Goal: Information Seeking & Learning: Learn about a topic

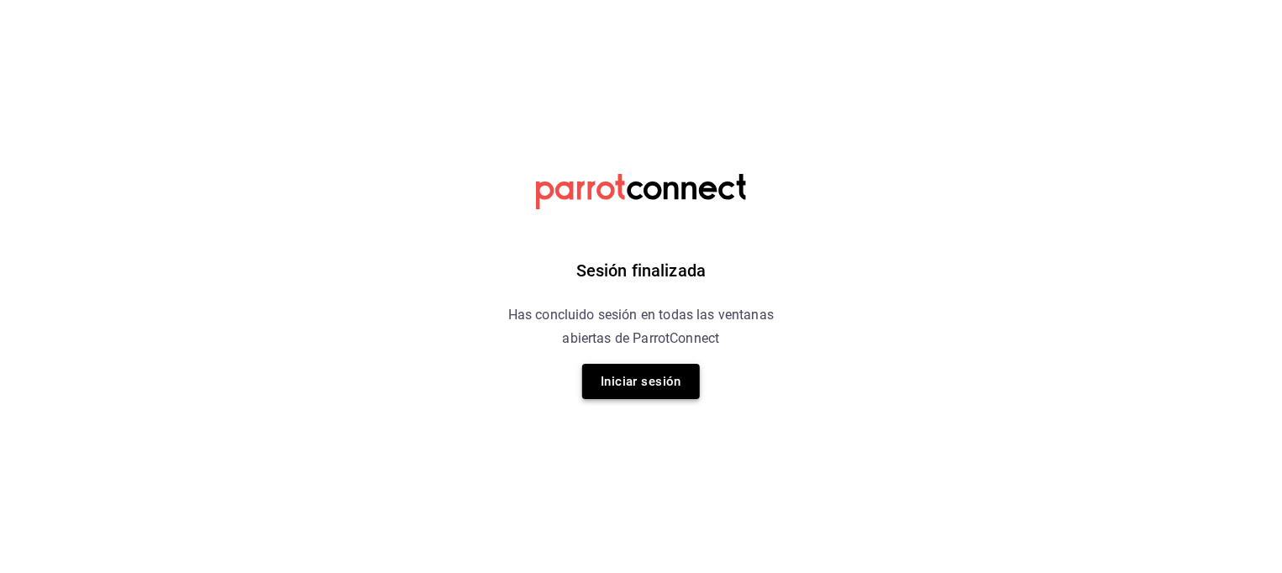
click at [647, 391] on button "Iniciar sesión" at bounding box center [641, 381] width 118 height 35
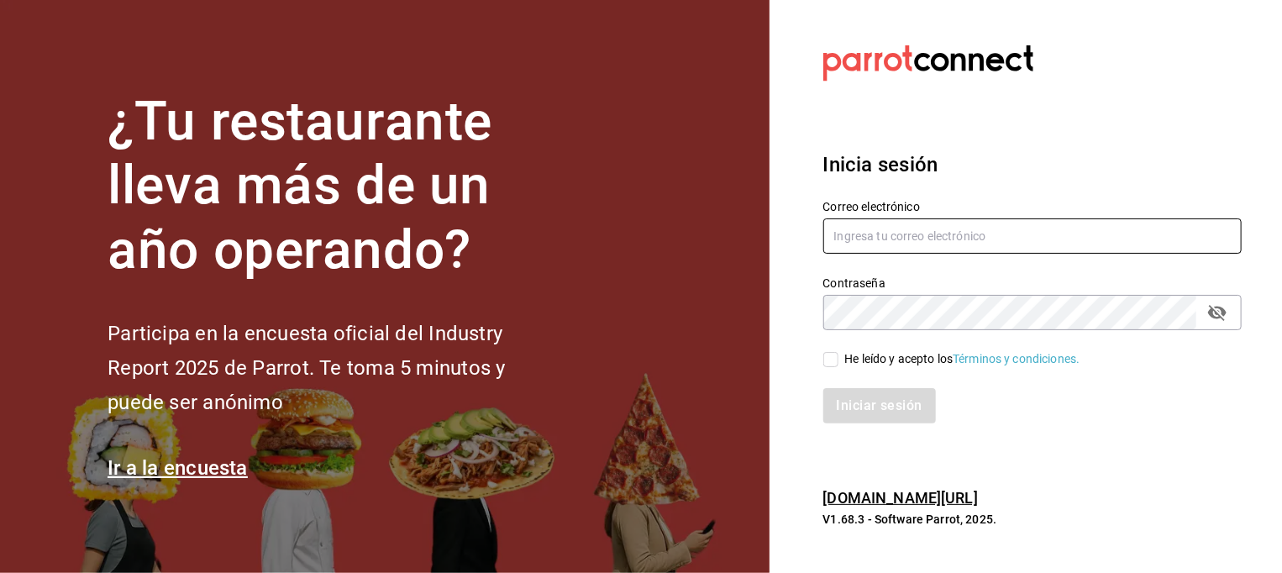
type input "marco.hernandez@costeno.com"
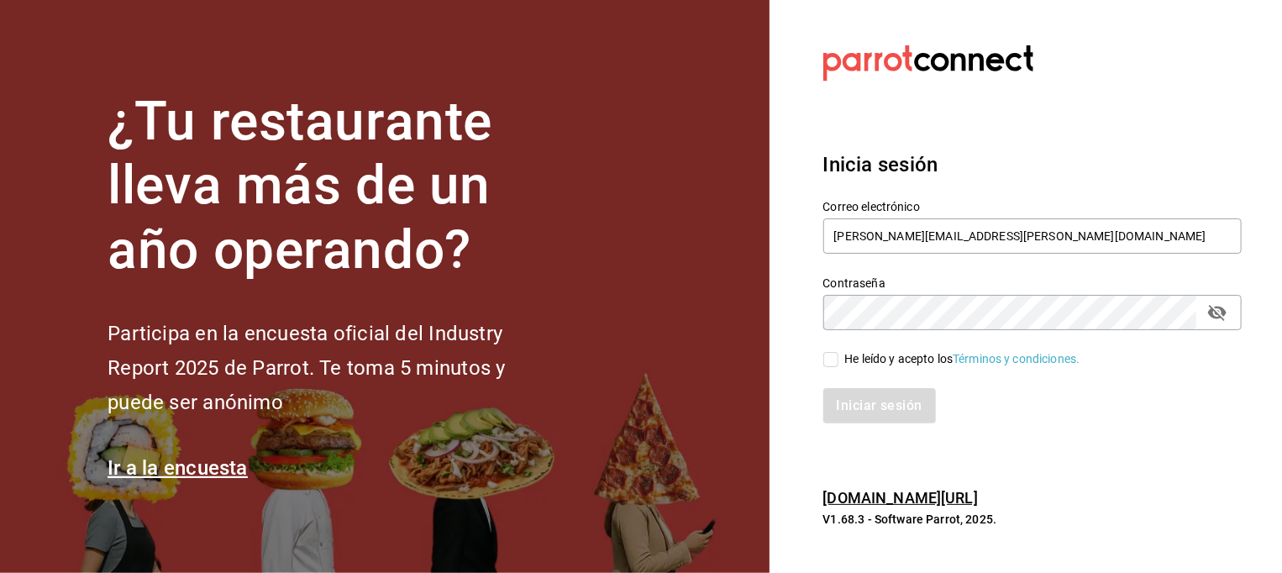
click at [831, 362] on input "He leído y acepto los Términos y condiciones." at bounding box center [830, 359] width 15 height 15
checkbox input "true"
click at [872, 406] on button "Iniciar sesión" at bounding box center [880, 405] width 114 height 35
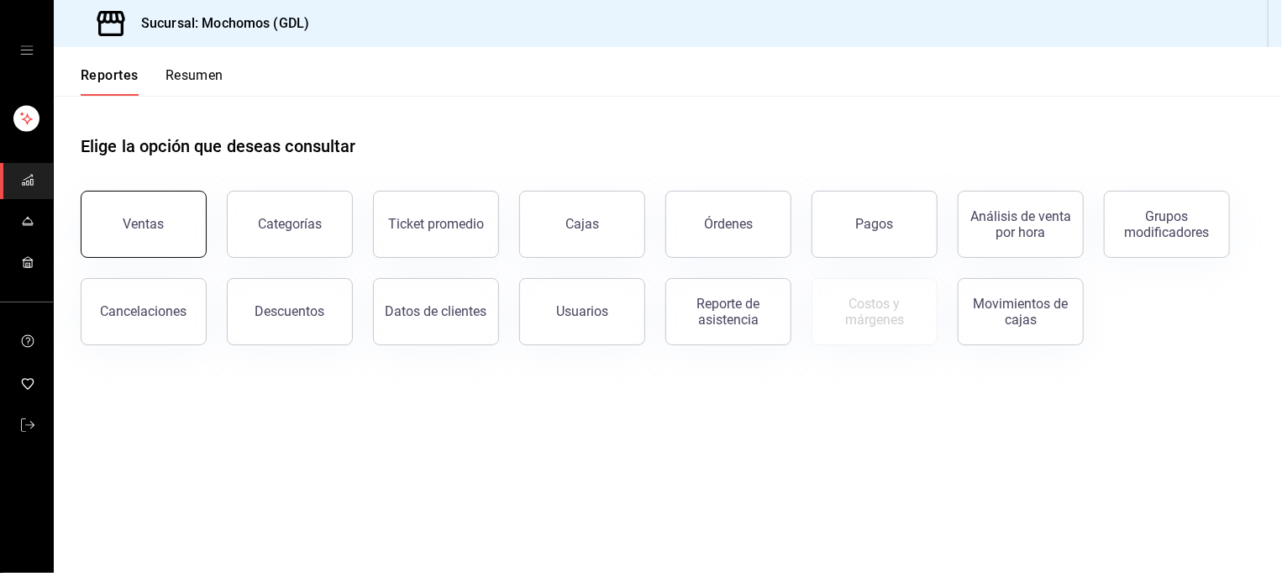
click at [192, 224] on button "Ventas" at bounding box center [144, 224] width 126 height 67
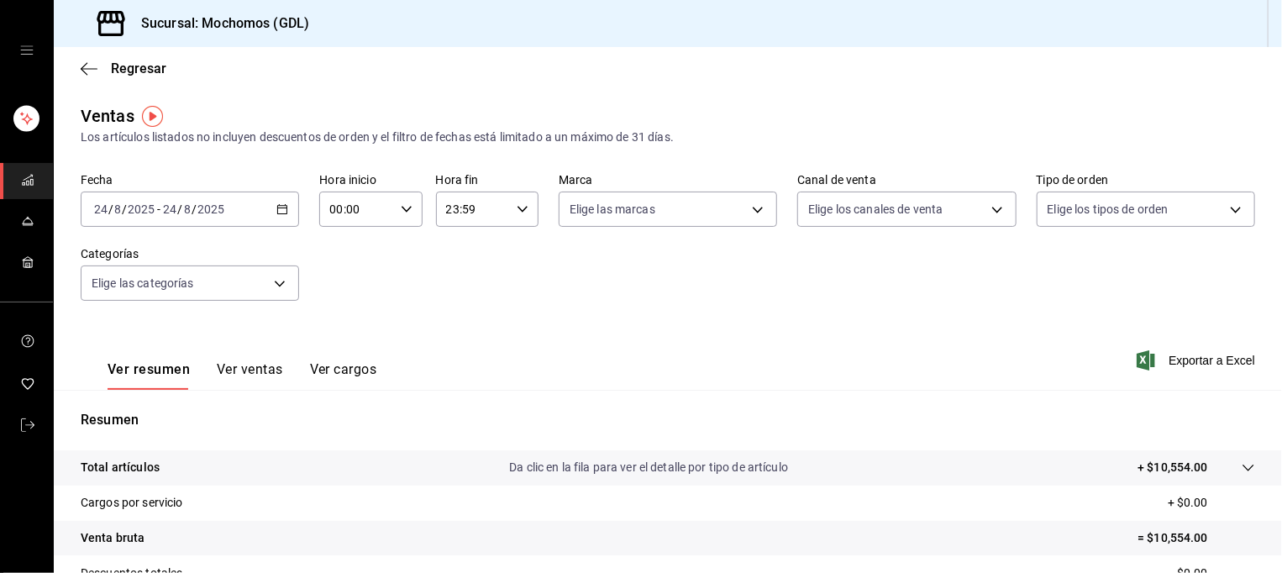
click at [281, 210] on icon "button" at bounding box center [282, 209] width 12 height 12
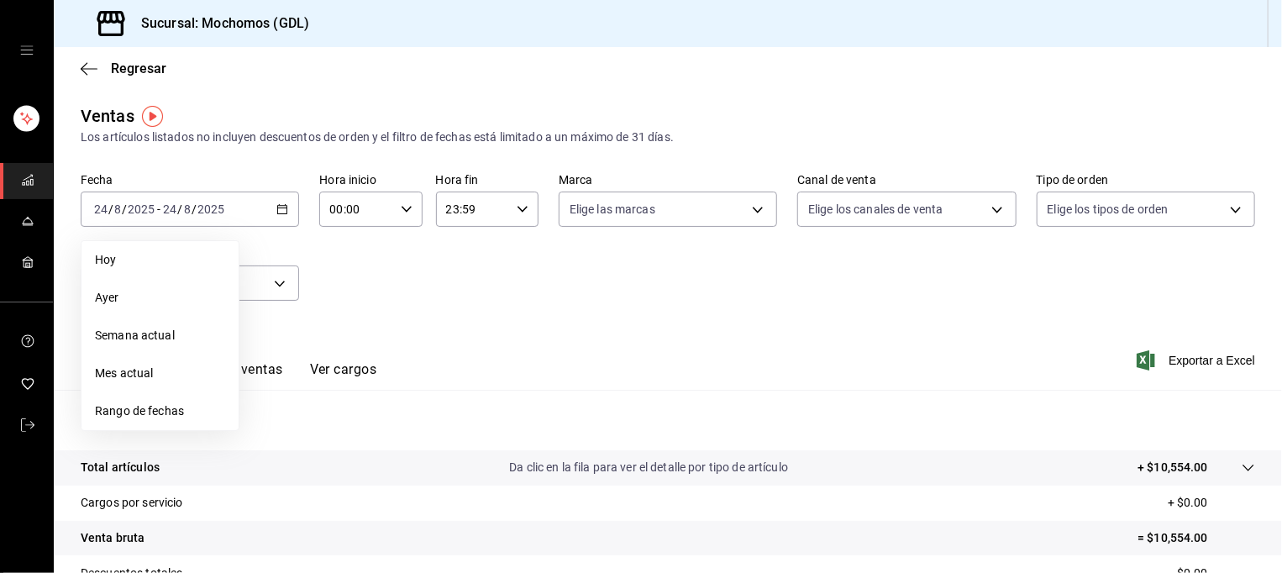
click at [178, 412] on span "Rango de fechas" at bounding box center [160, 411] width 130 height 18
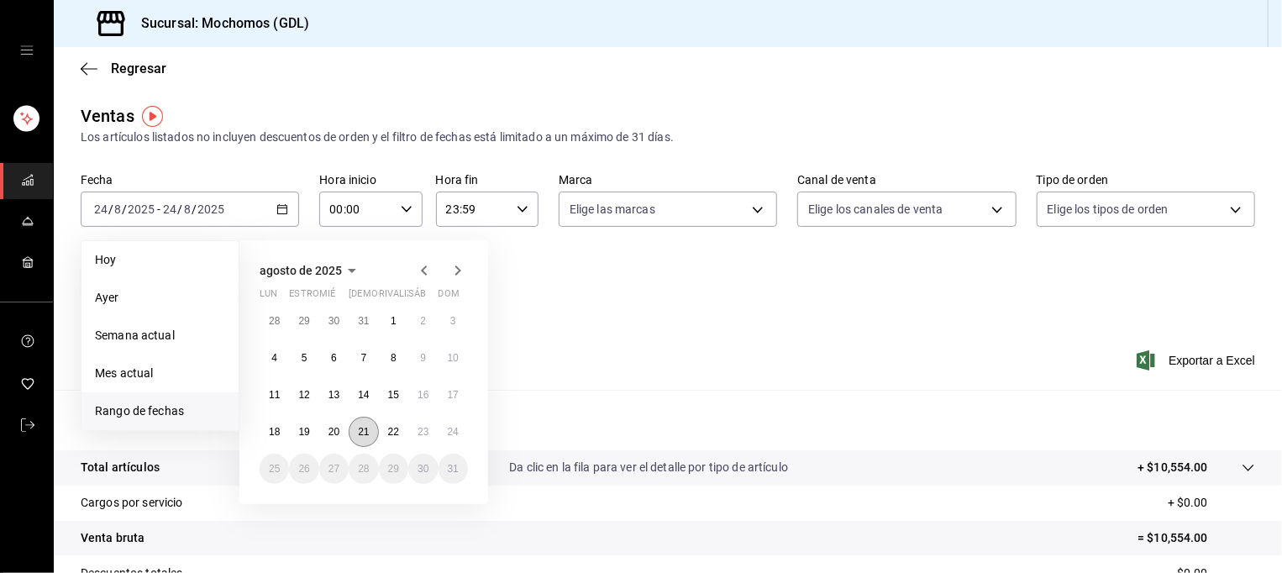
click at [359, 428] on abbr "21" at bounding box center [363, 432] width 11 height 12
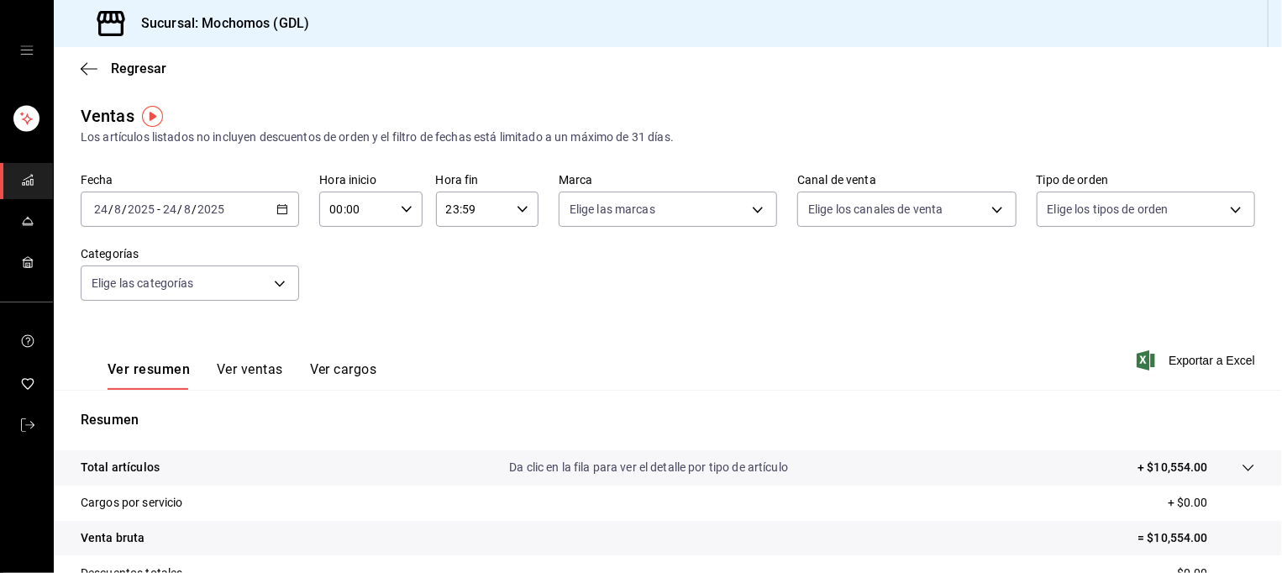
click at [564, 343] on div "Ver resumen Ver ventas Ver cargos Exportar a Excel" at bounding box center [668, 355] width 1228 height 69
click at [276, 212] on icon "button" at bounding box center [282, 209] width 12 height 12
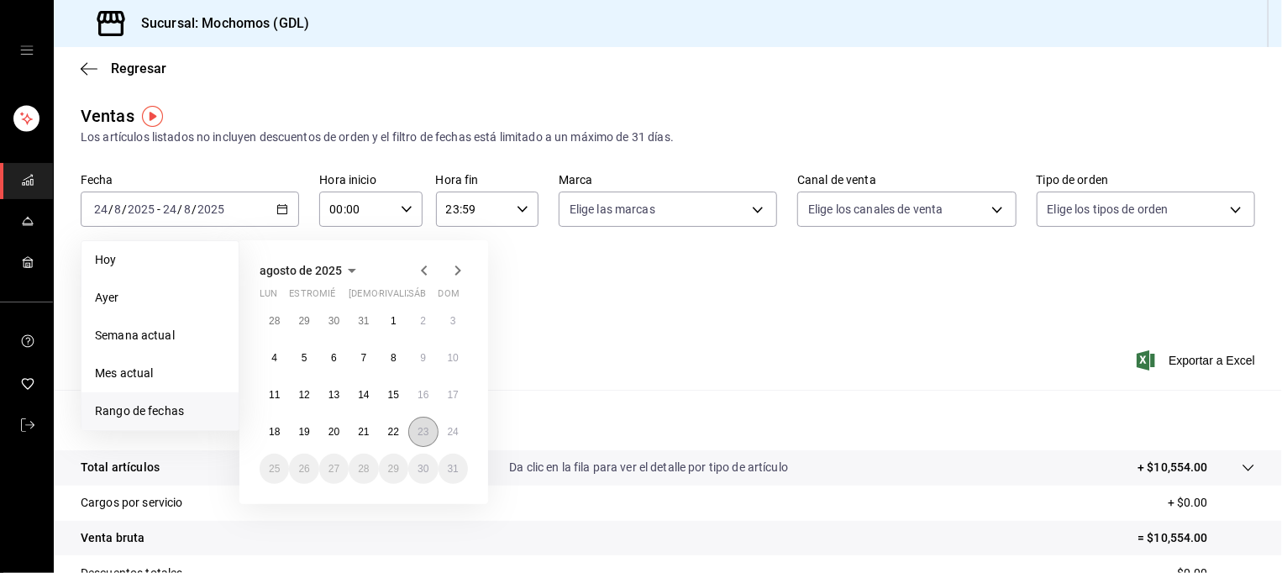
click at [422, 426] on abbr "23" at bounding box center [422, 432] width 11 height 12
click at [452, 429] on abbr "24" at bounding box center [453, 432] width 11 height 12
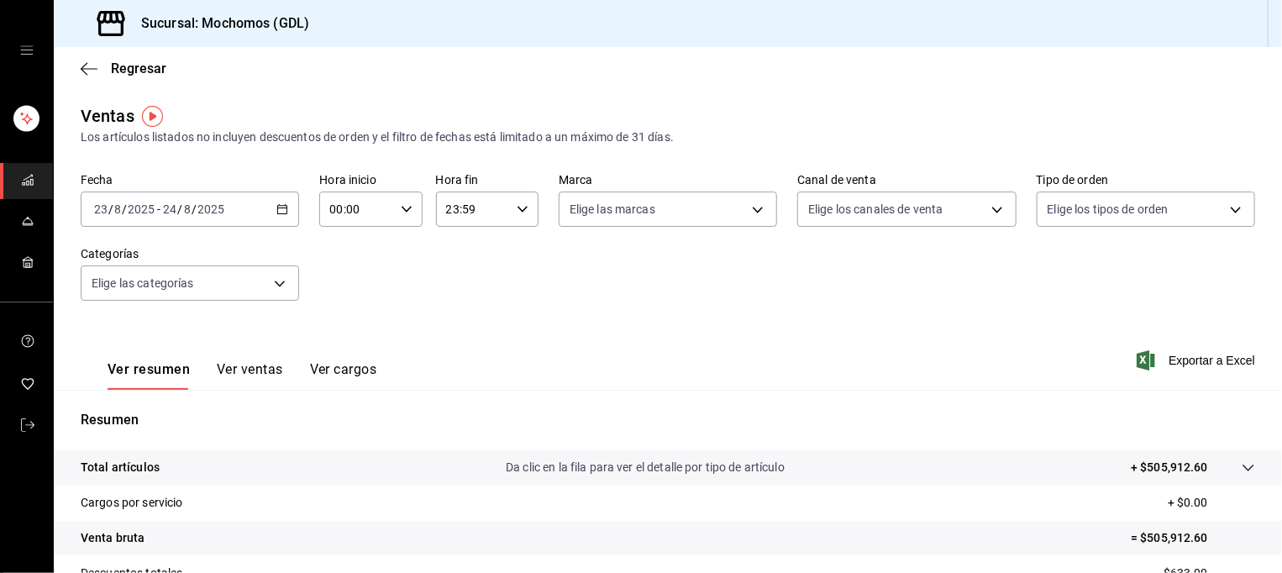
click at [403, 210] on icon "button" at bounding box center [407, 209] width 12 height 12
click at [348, 347] on span "05" at bounding box center [342, 339] width 24 height 13
type input "05:00"
click at [509, 208] on div at bounding box center [641, 286] width 1282 height 573
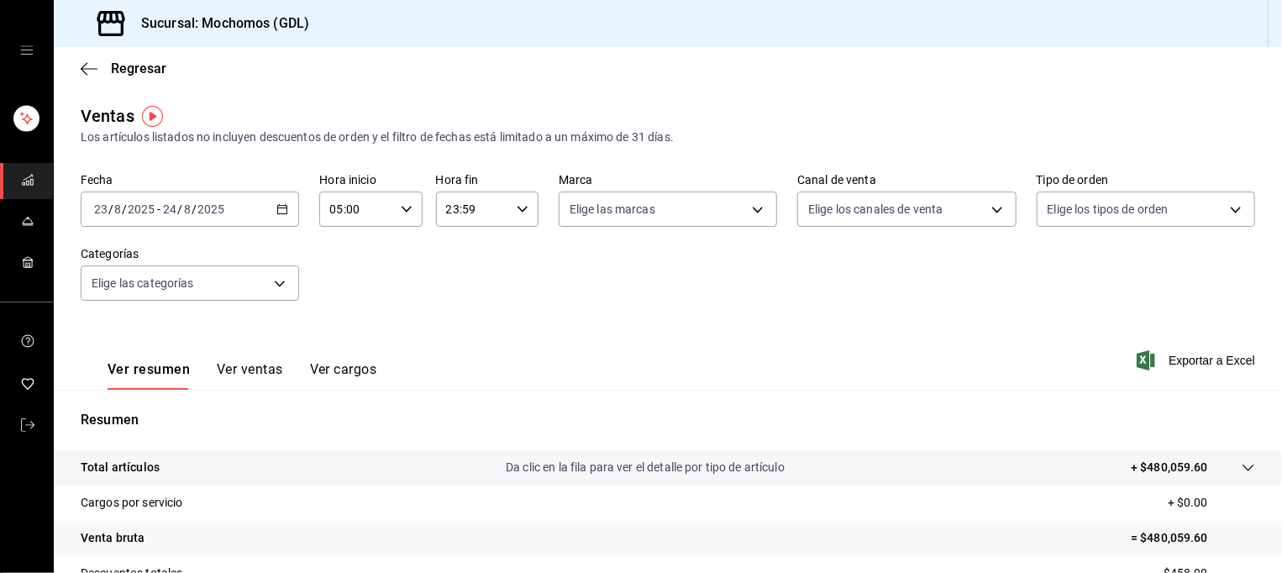
click at [516, 208] on icon "button" at bounding box center [522, 209] width 12 height 12
click at [467, 257] on button "05" at bounding box center [456, 247] width 44 height 34
type input "05:59"
click at [650, 207] on div at bounding box center [641, 286] width 1282 height 573
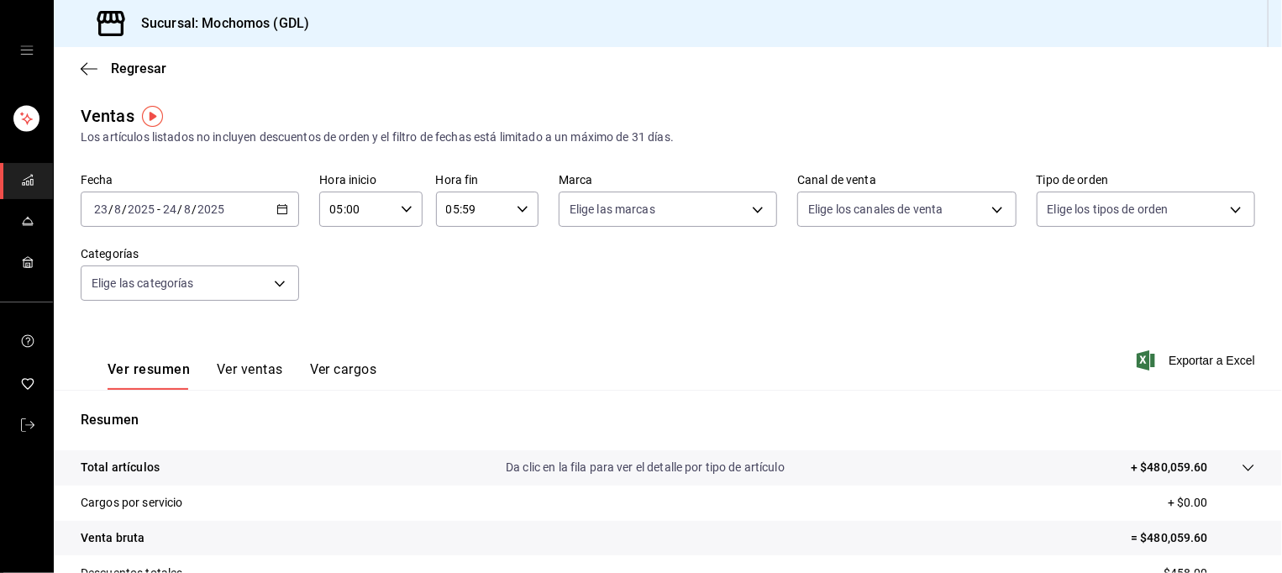
click at [650, 207] on body "Sucursal: Mochomos (GDL) Regresar Ventas Los artículos listados no incluyen des…" at bounding box center [641, 286] width 1282 height 573
click at [658, 328] on span "Mochomos (GDL)" at bounding box center [680, 331] width 162 height 18
type input "36c25d4a-7cb0-456c-a434-e981d54830bc"
checkbox input "true"
click at [886, 203] on div at bounding box center [641, 286] width 1282 height 573
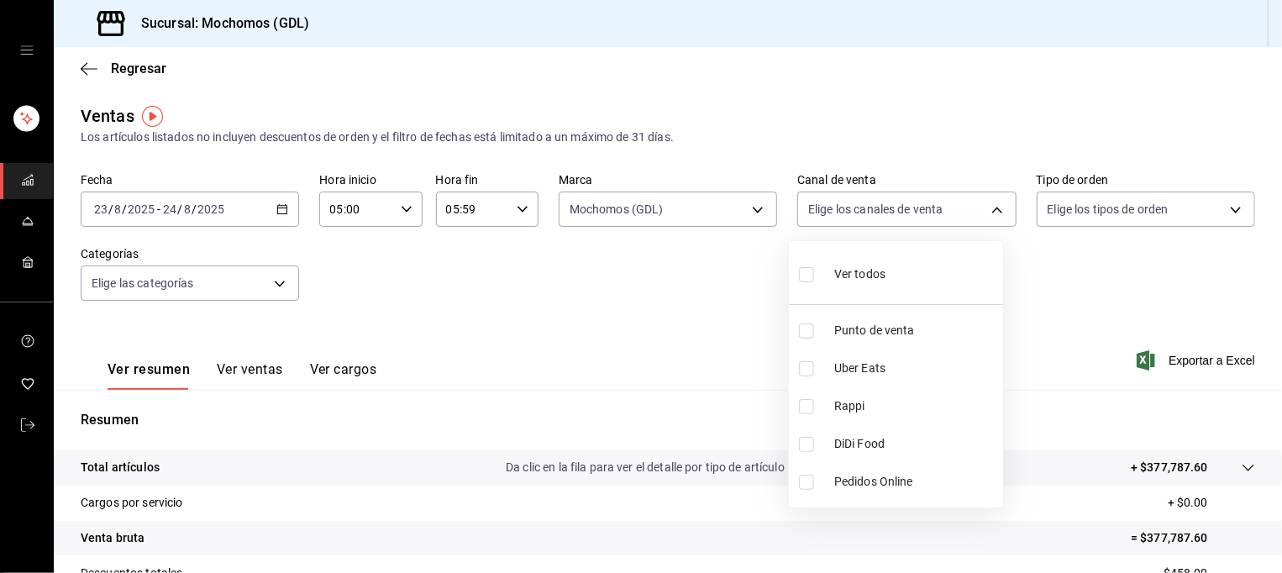
click at [886, 203] on body "Sucursal: Mochomos (GDL) Regresar Ventas Los artículos listados no incluyen des…" at bounding box center [641, 286] width 1282 height 573
click at [893, 280] on li "Ver todos" at bounding box center [896, 273] width 214 height 50
type input "PARROT,UBER_EATS,RAPPI,DIDI_FOOD,ONLINE"
checkbox input "true"
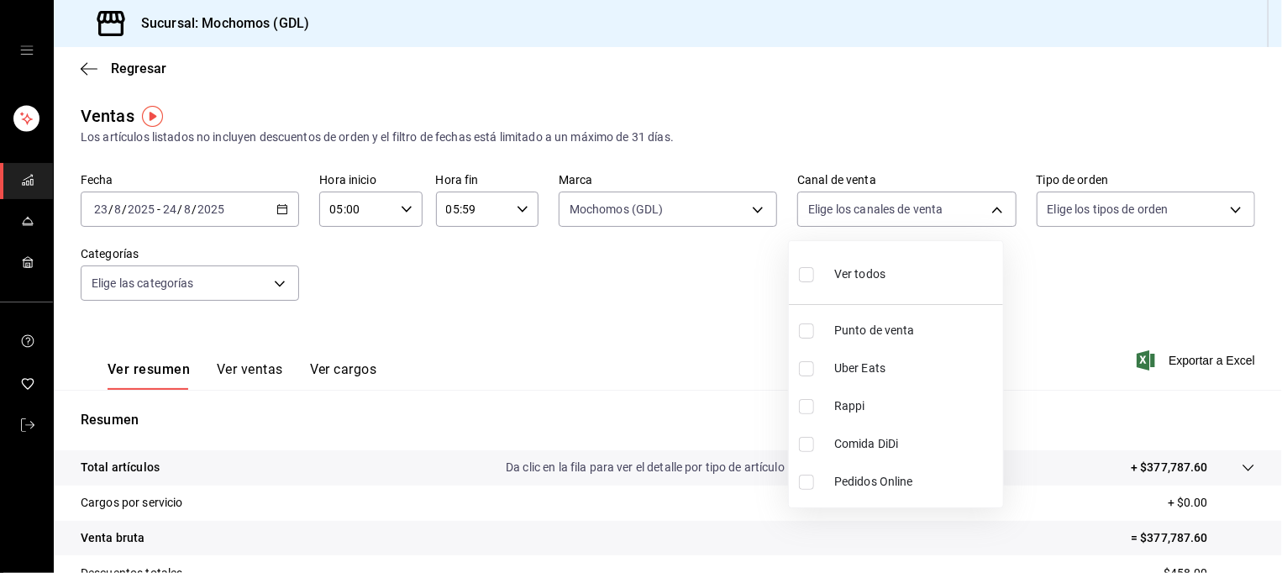
checkbox input "true"
click at [1107, 213] on div at bounding box center [641, 286] width 1282 height 573
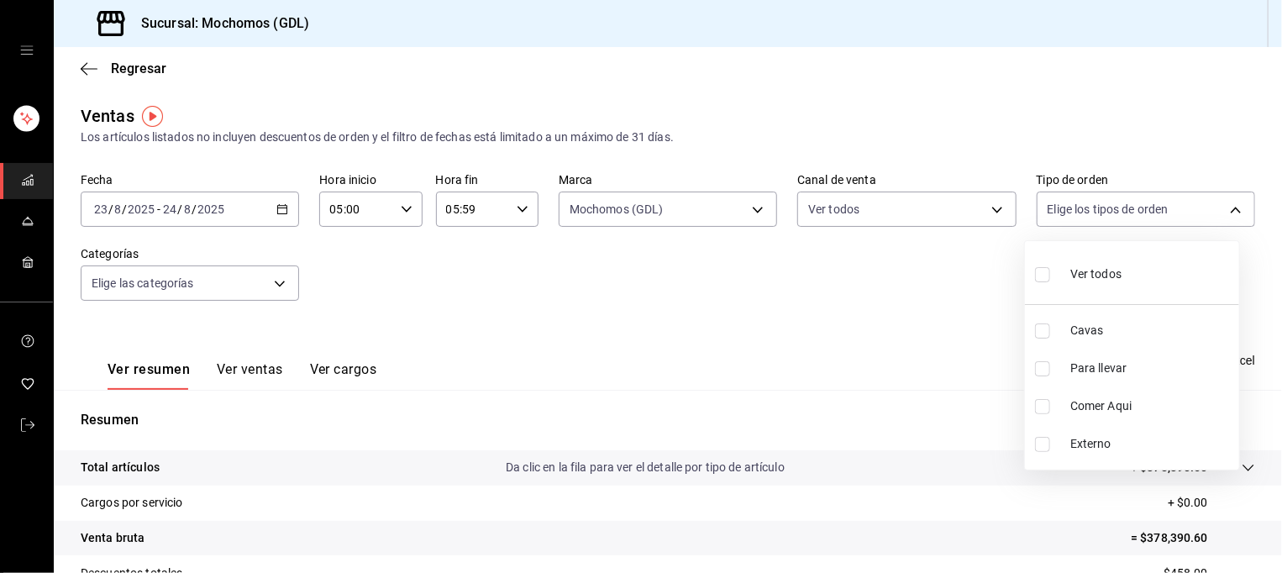
click at [1107, 213] on body "Sucursal: Mochomos (GDL) Regresar Ventas Los artículos listados no incluyen des…" at bounding box center [641, 286] width 1282 height 573
click at [1105, 280] on span "Ver todos" at bounding box center [1095, 274] width 51 height 18
type input "c3d0baef-30c0-4718-9d76-caab43e27316,13c4cc4a-99d2-42c0-ba96-c3de8c08c13d,7b791…"
checkbox input "true"
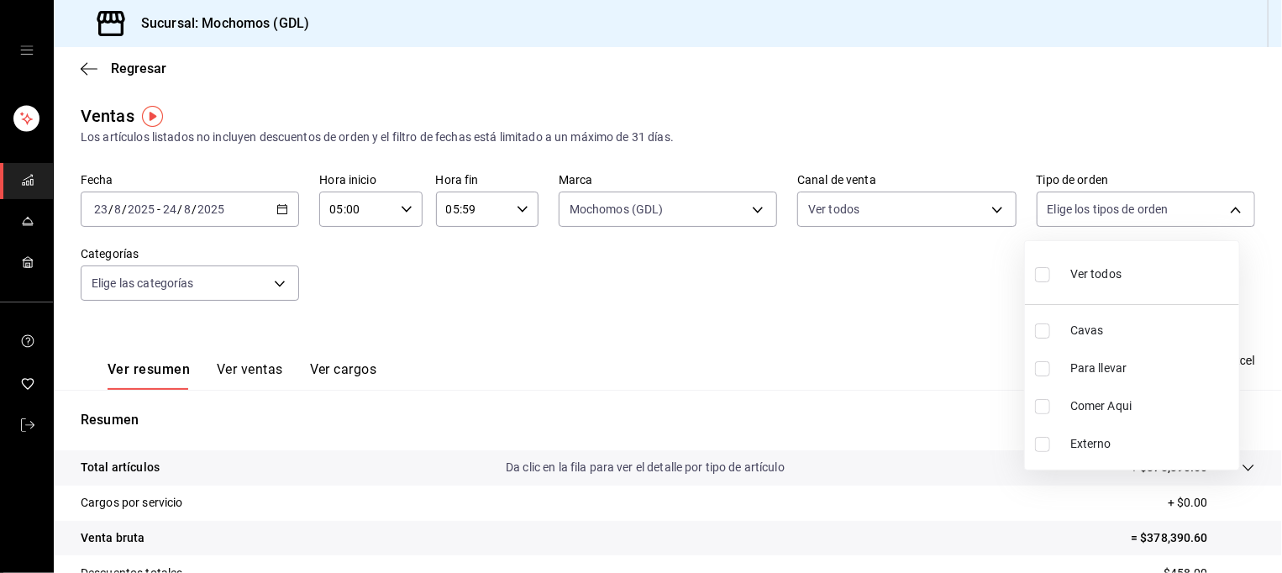
checkbox input "true"
click at [904, 330] on div at bounding box center [641, 286] width 1282 height 573
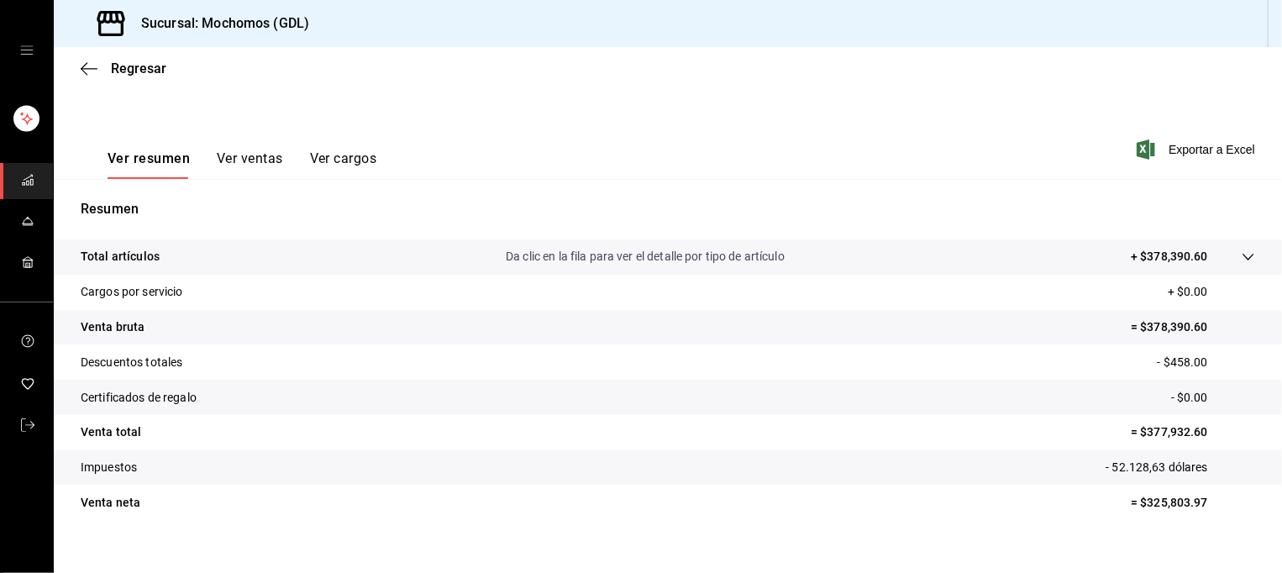
scroll to position [232, 0]
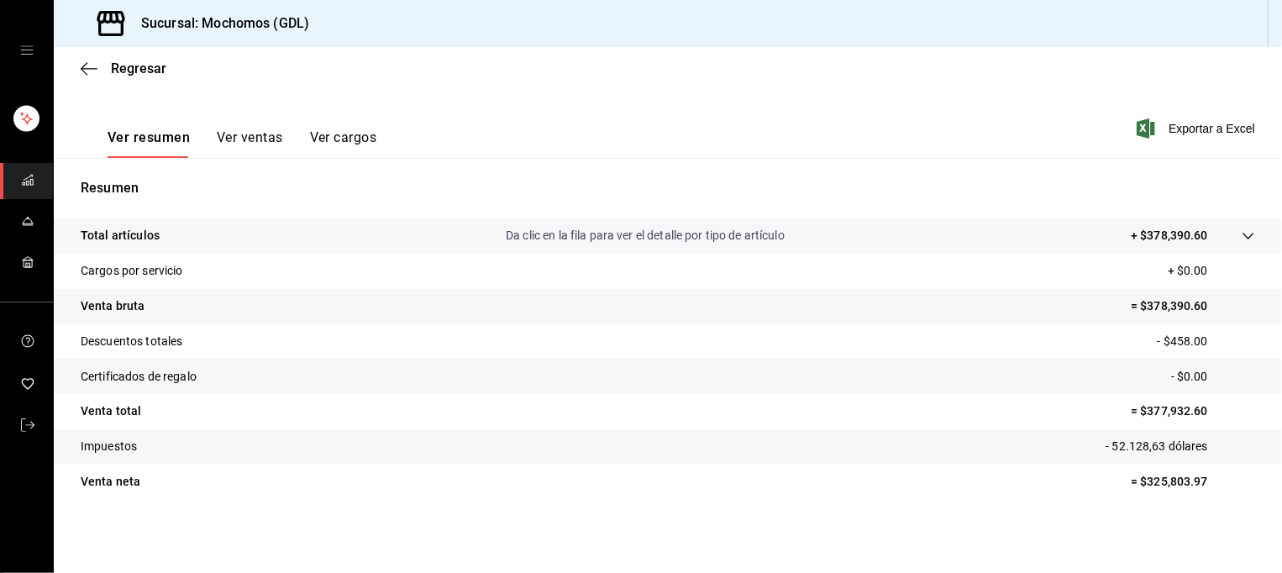
click at [35, 188] on link "carpetas de buzones" at bounding box center [26, 181] width 53 height 36
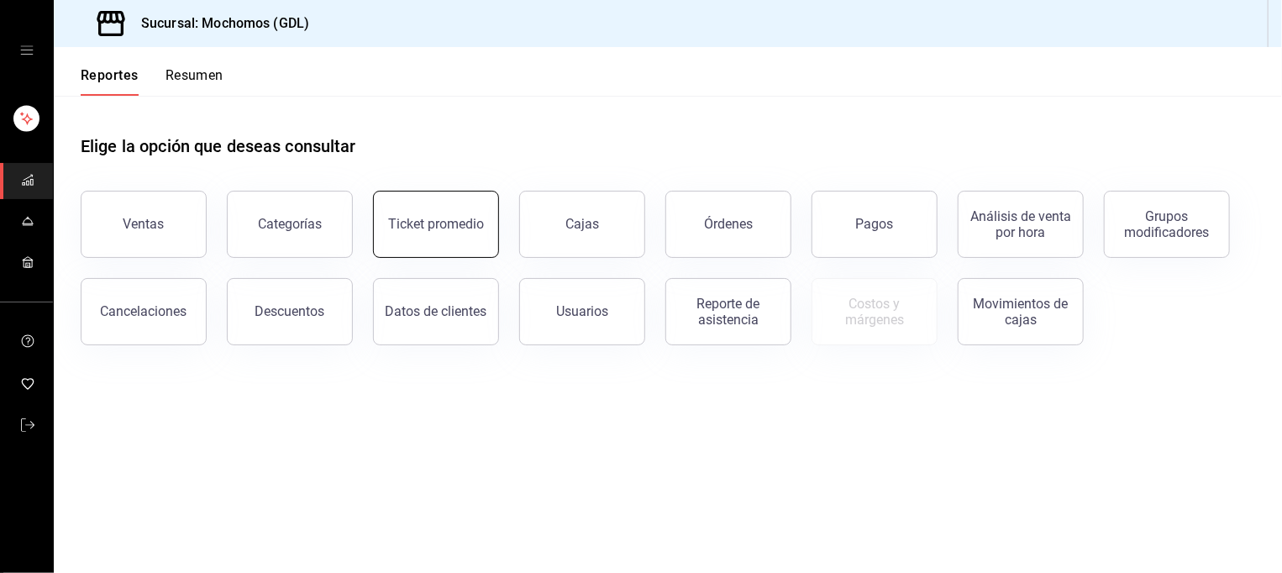
click at [459, 227] on div "Ticket promedio" at bounding box center [436, 224] width 96 height 16
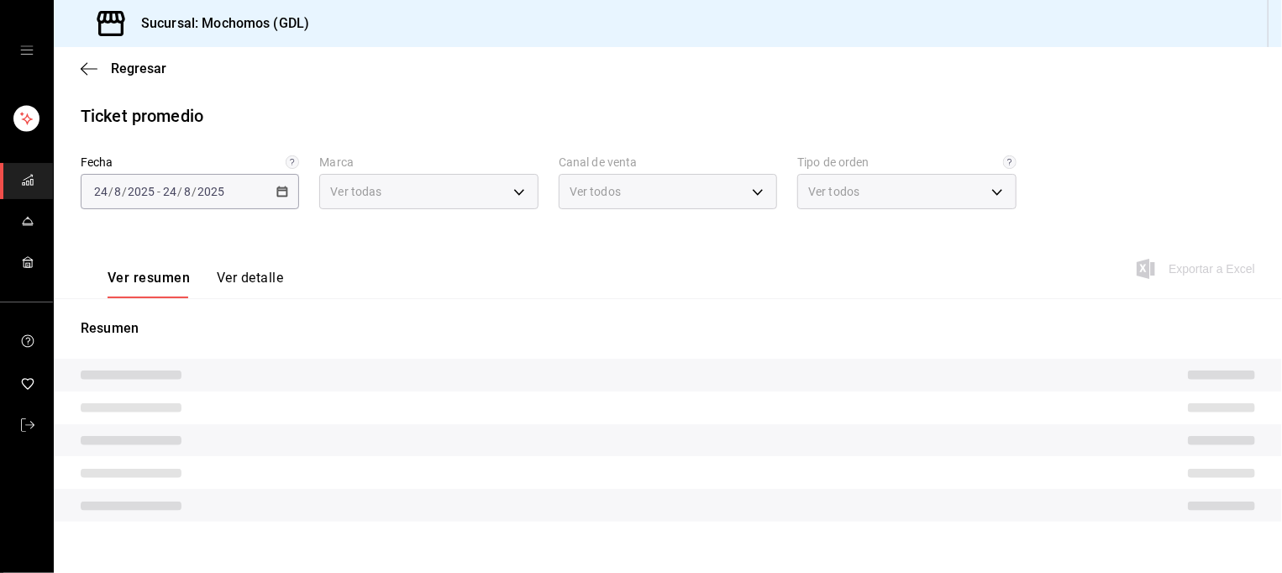
type input "36c25d4a-7cb0-456c-a434-e981d54830bc,9cac9703-0c5a-4d8b-addd-5b6b571d65b9"
type input "PARROT,UBER_EATS,RAPPI,DIDI_FOOD,ONLINE"
type input "c3d0baef-30c0-4718-9d76-caab43e27316,13c4cc4a-99d2-42c0-ba96-c3de8c08c13d,7b791…"
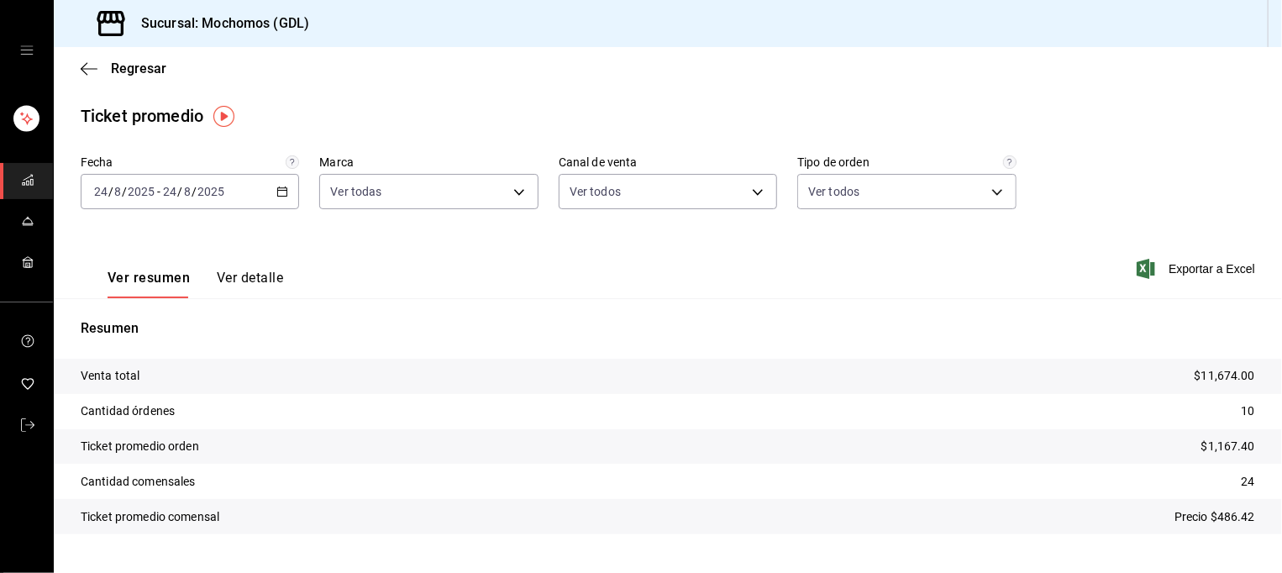
click at [276, 195] on icon "button" at bounding box center [282, 192] width 12 height 12
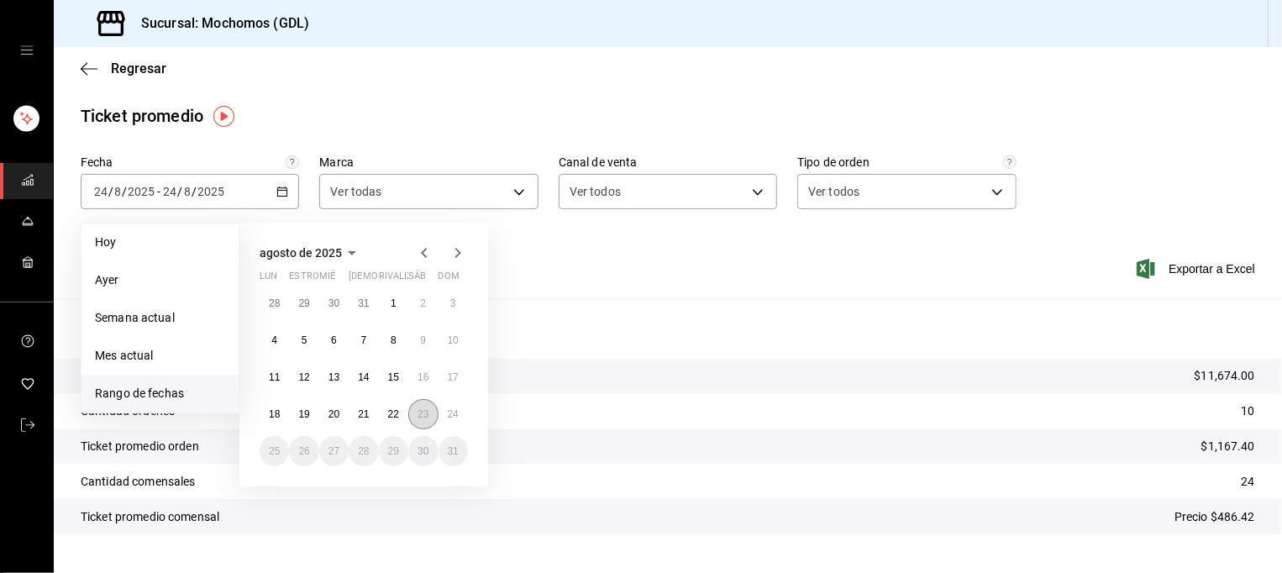
click at [419, 412] on abbr "23" at bounding box center [422, 414] width 11 height 12
click at [459, 413] on button "24" at bounding box center [452, 414] width 29 height 30
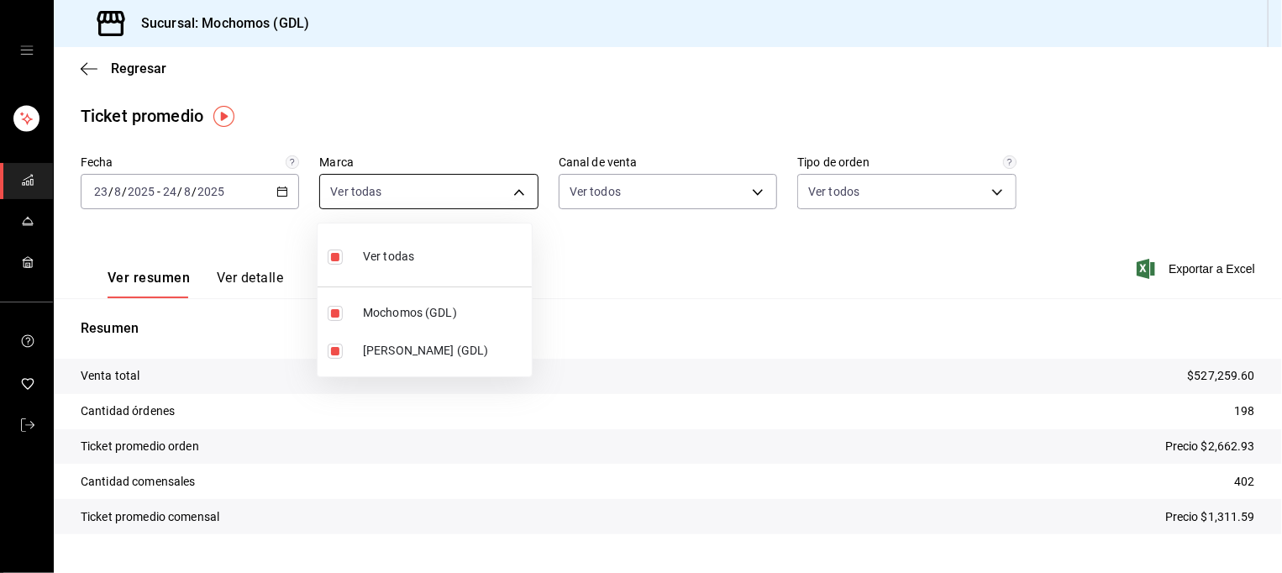
click at [516, 191] on body "Sucursal: Mochomos (GDL) Regresar Ticket promedio Fecha [DATE] [DATE] - [DATE] …" at bounding box center [641, 286] width 1282 height 573
click at [472, 348] on span "[PERSON_NAME] (GDL)" at bounding box center [444, 351] width 162 height 18
type input "36c25d4a-7cb0-456c-a434-e981d54830bc"
checkbox input "false"
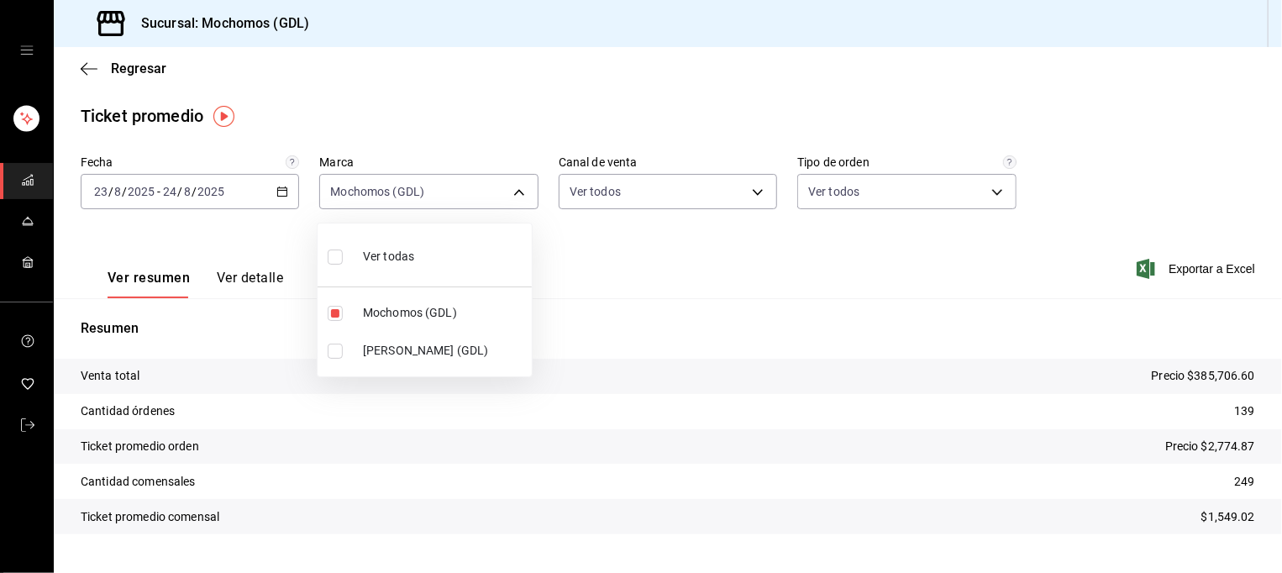
click at [672, 193] on div at bounding box center [641, 286] width 1282 height 573
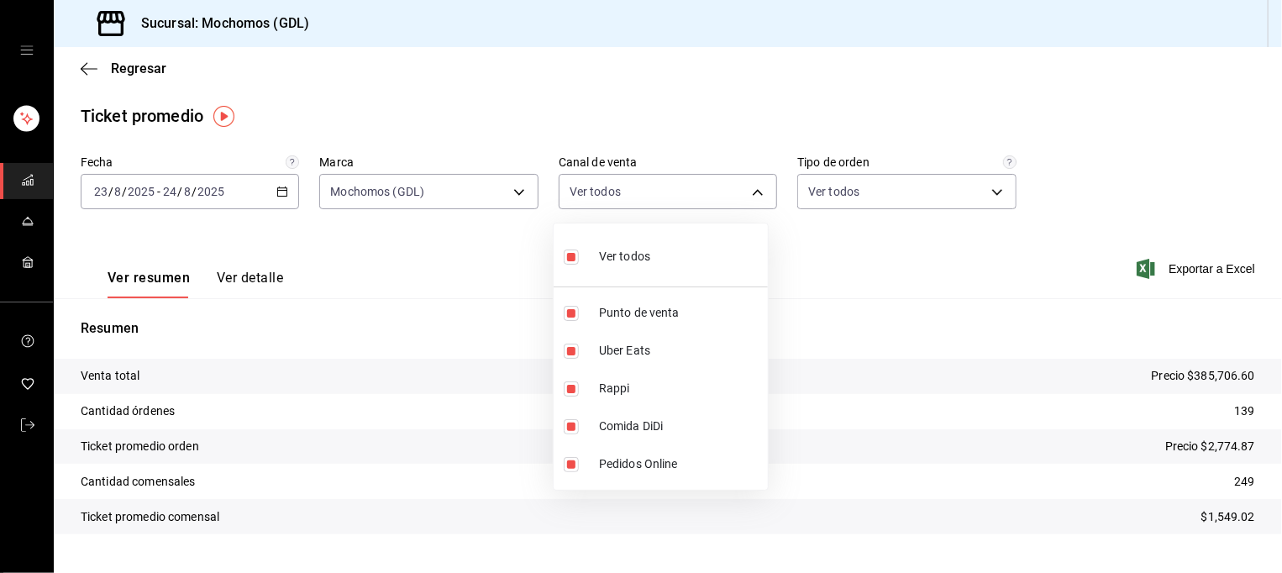
click at [672, 193] on body "Sucursal: Mochomos (GDL) Regresar Ticket promedio Fecha [DATE] [DATE] - [DATE] …" at bounding box center [641, 286] width 1282 height 573
click at [900, 197] on div at bounding box center [641, 286] width 1282 height 573
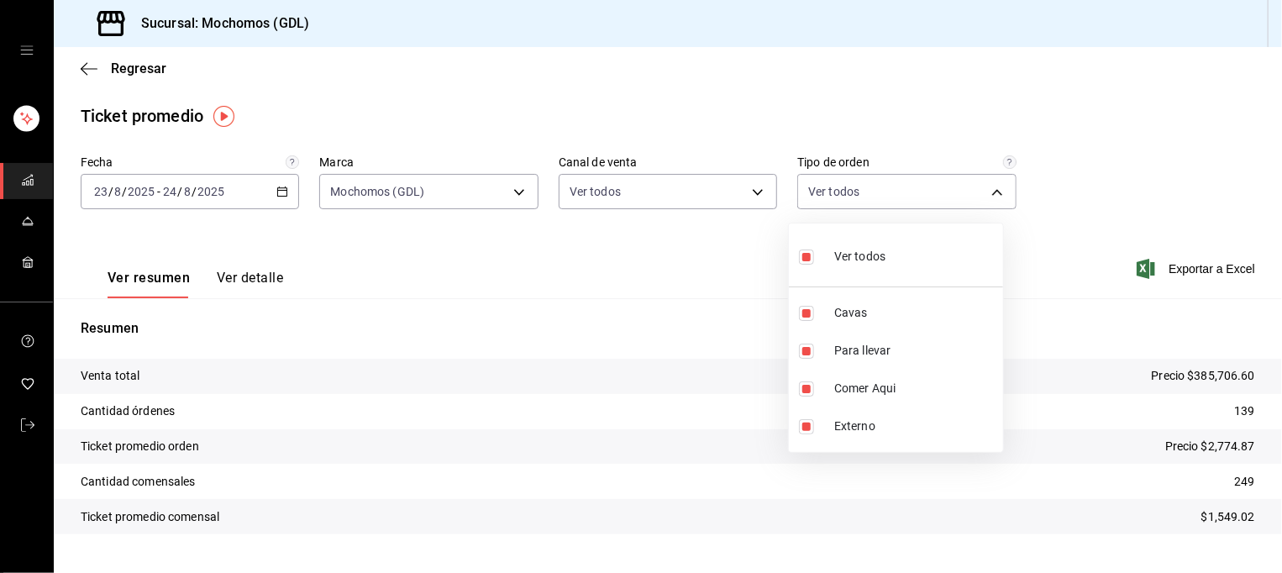
click at [900, 197] on body "Sucursal: Mochomos (GDL) Regresar Ticket promedio Fecha [DATE] [DATE] - [DATE] …" at bounding box center [641, 286] width 1282 height 573
click at [1079, 169] on div at bounding box center [641, 286] width 1282 height 573
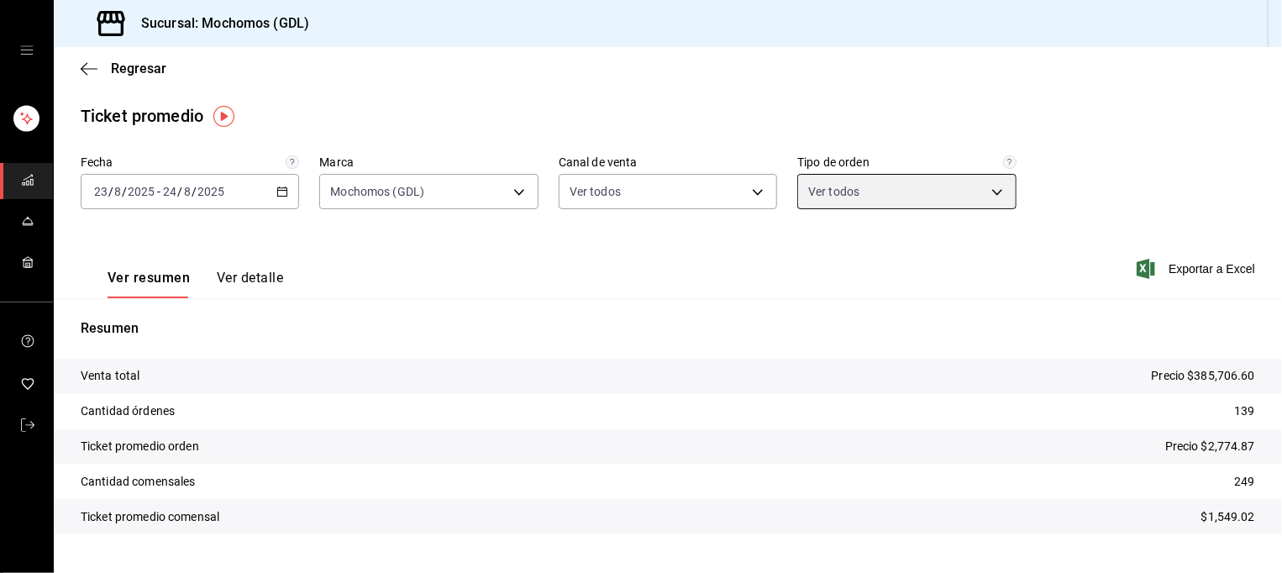
scroll to position [35, 0]
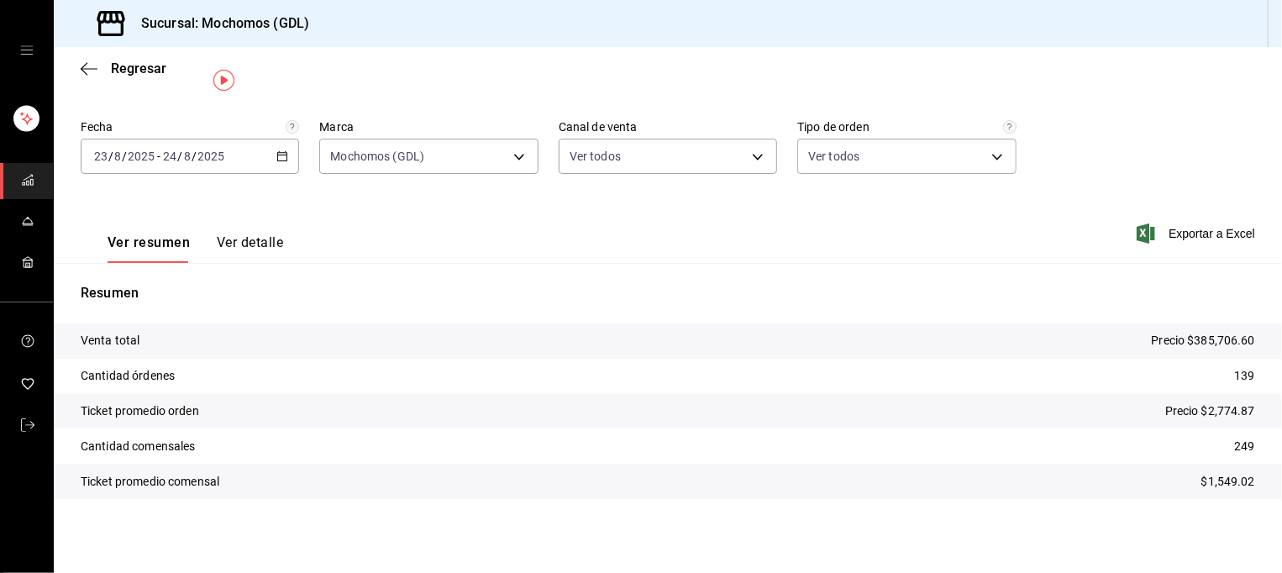
click at [32, 184] on rect "carpetas de buzones" at bounding box center [31, 183] width 3 height 6
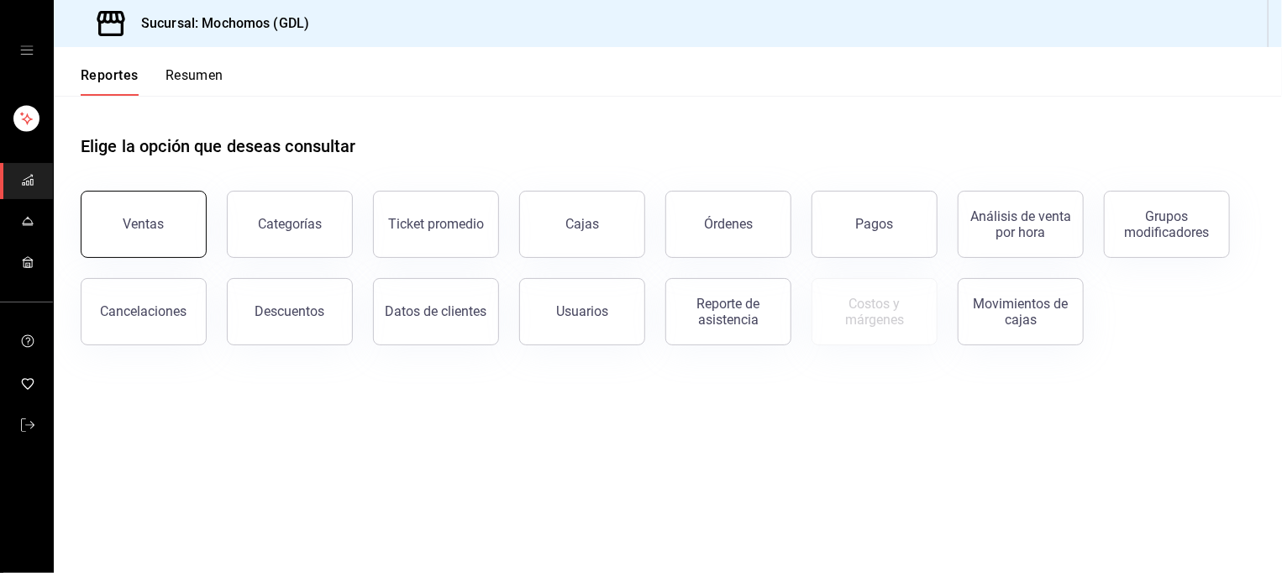
click at [153, 218] on div "Ventas" at bounding box center [143, 224] width 41 height 16
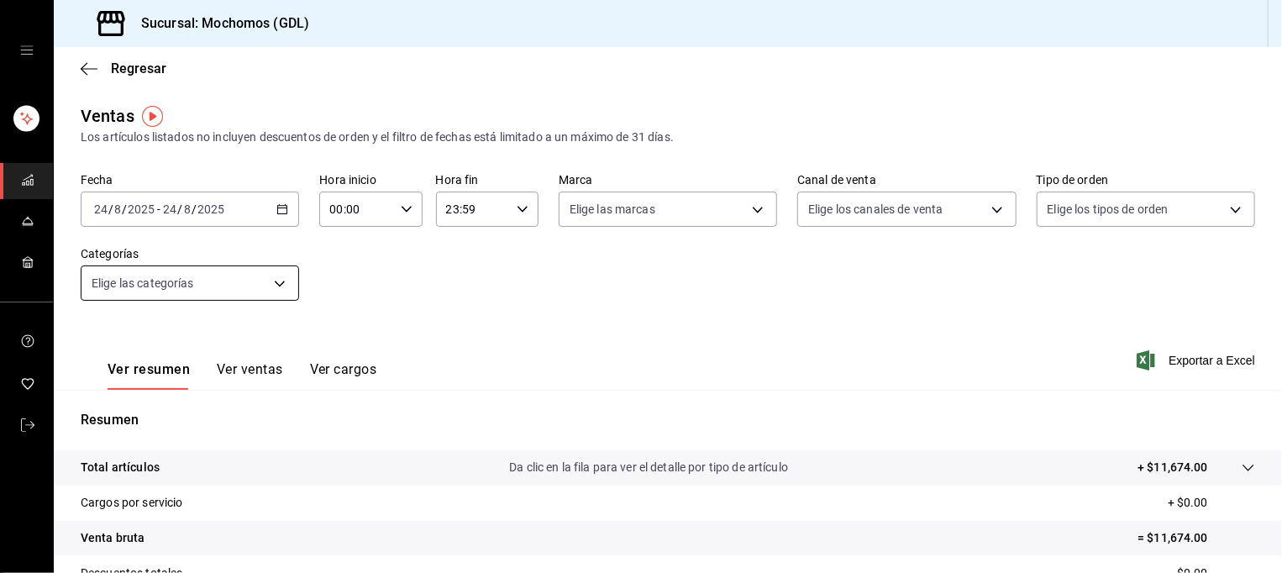
click at [210, 279] on body "Sucursal: Mochomos (GDL) Regresar Ventas Los artículos listados no incluyen des…" at bounding box center [641, 286] width 1282 height 573
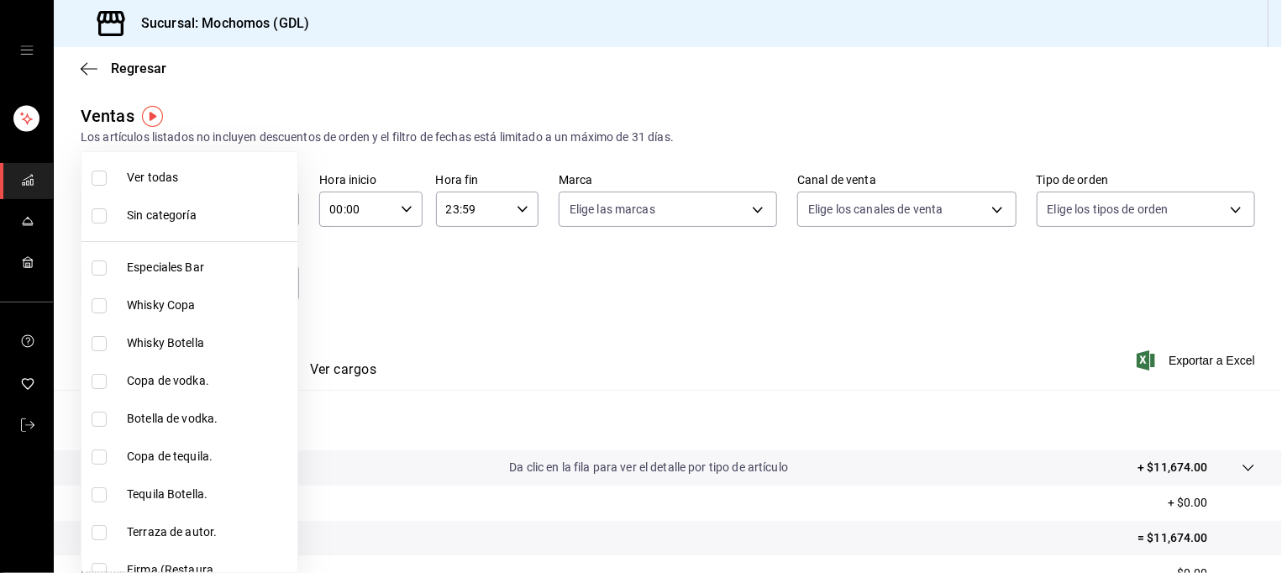
click at [193, 184] on span "Ver todas" at bounding box center [209, 178] width 164 height 18
type input "c0db8a99-aef8-4e9c-862d-72763fc5d605,0e6da5ad-e1ed-4623-8a7f-4db137866549,4ba6e…"
checkbox input "true"
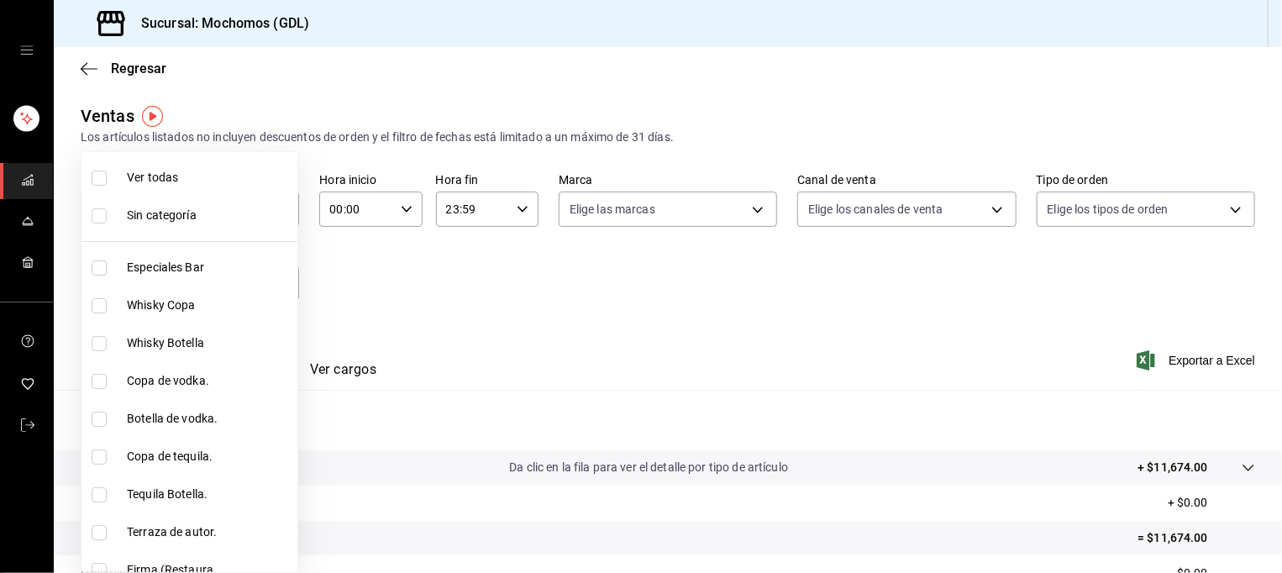
checkbox input "true"
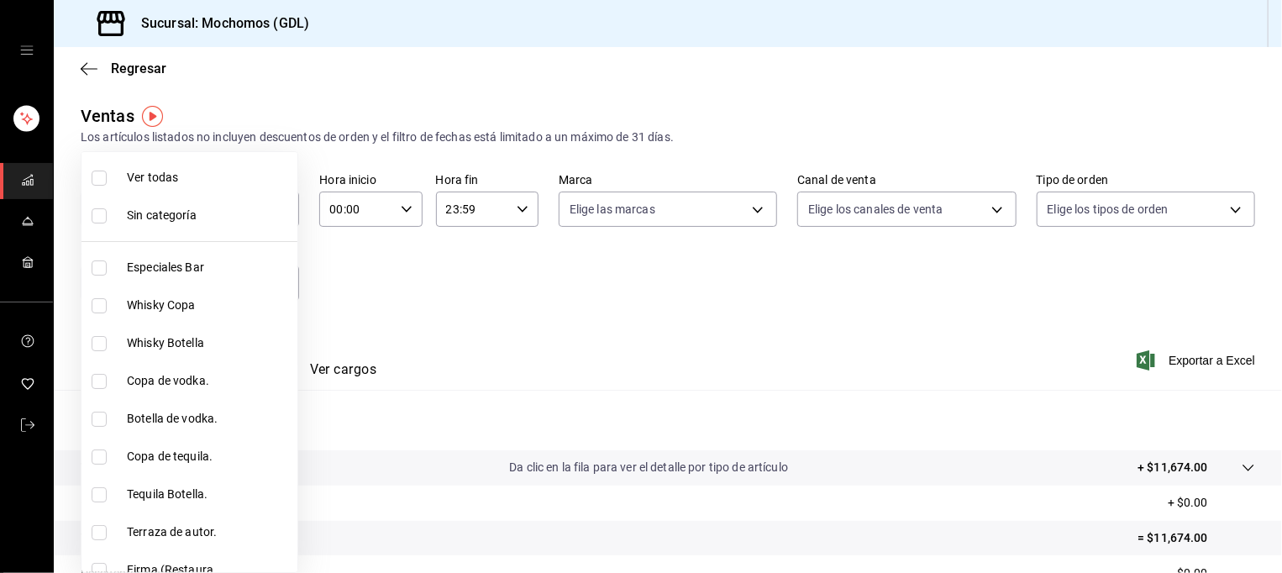
checkbox input "true"
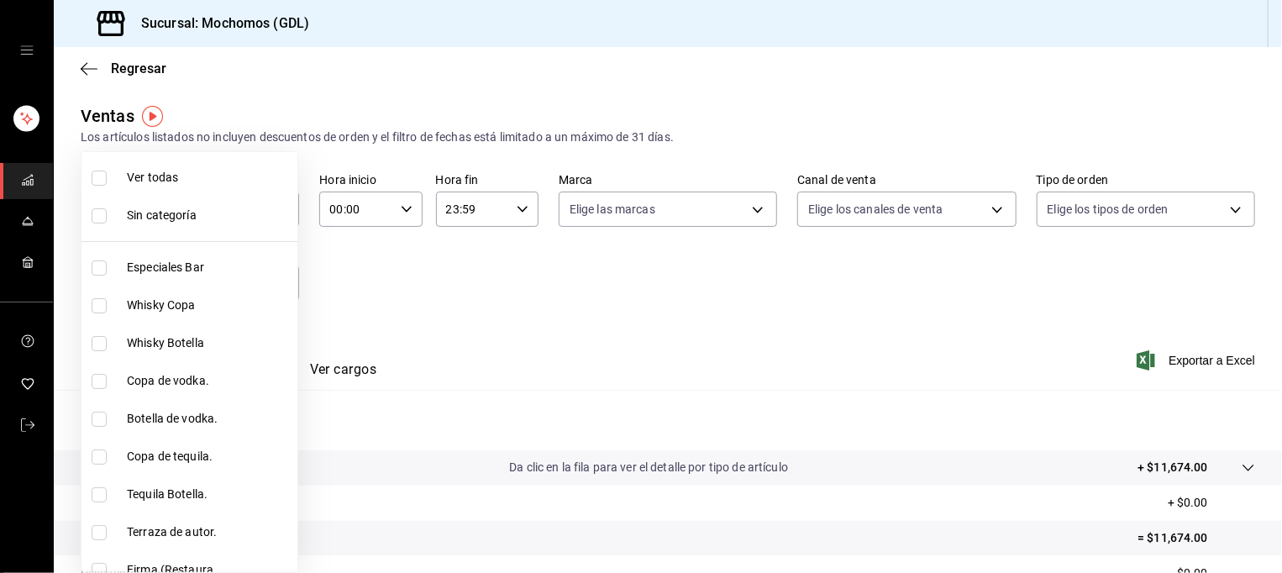
checkbox input "true"
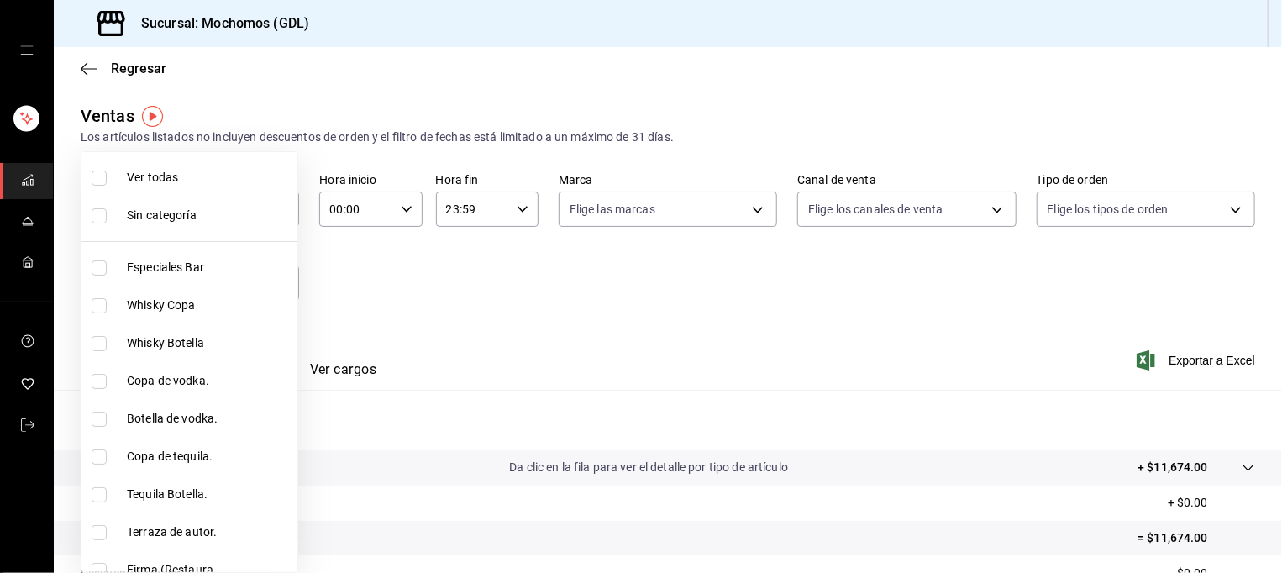
checkbox input "true"
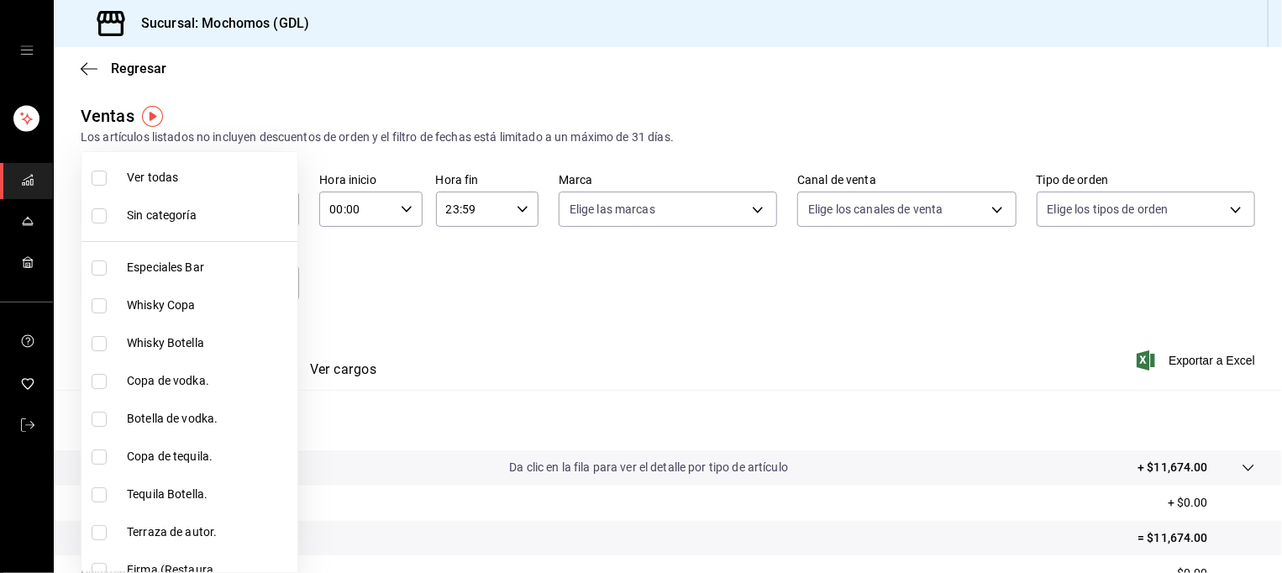
checkbox input "true"
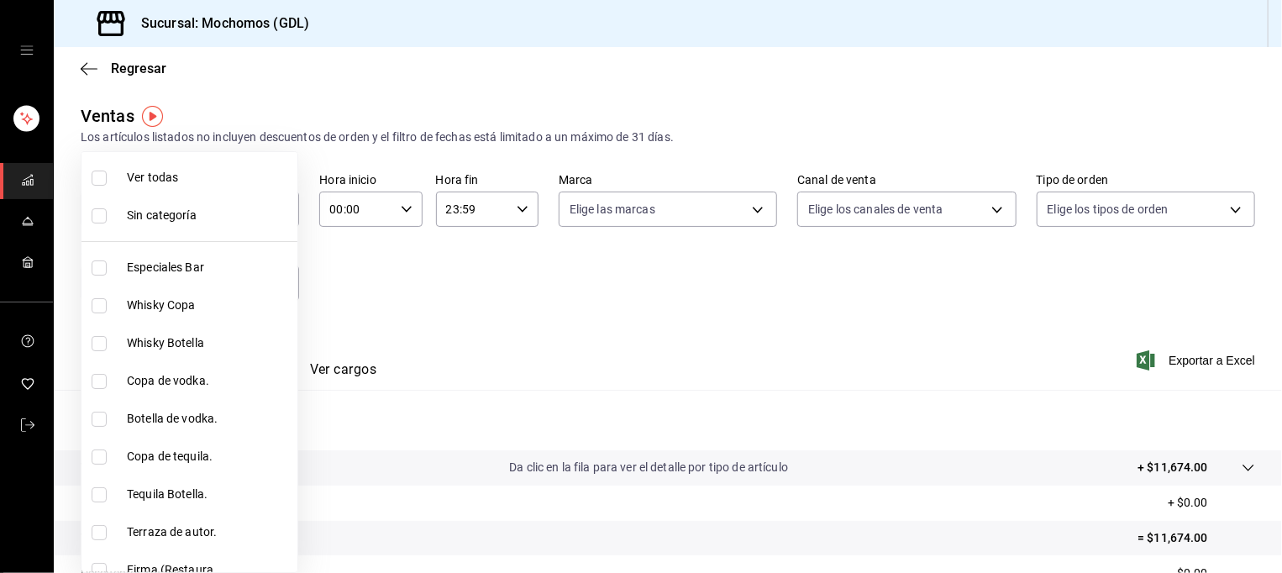
checkbox input "true"
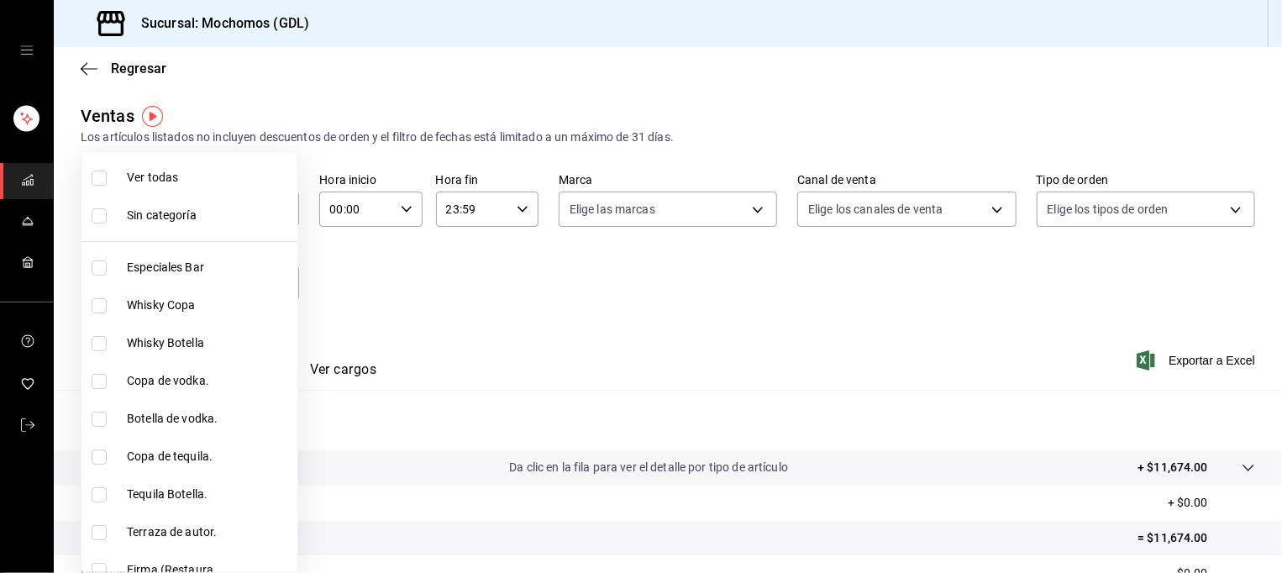
checkbox input "true"
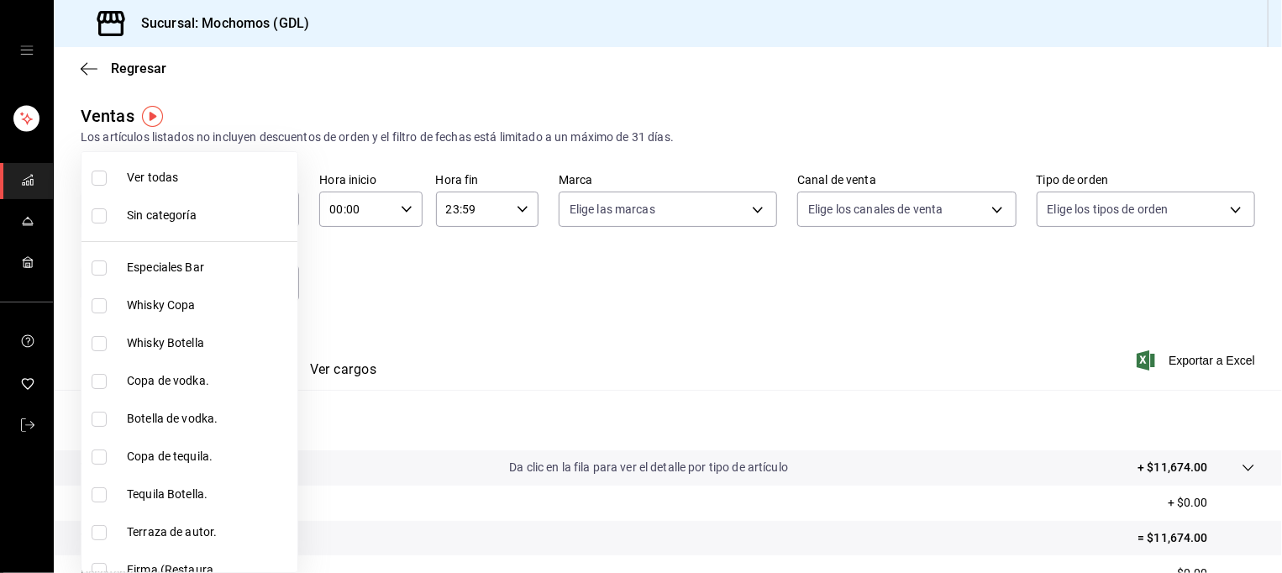
checkbox input "true"
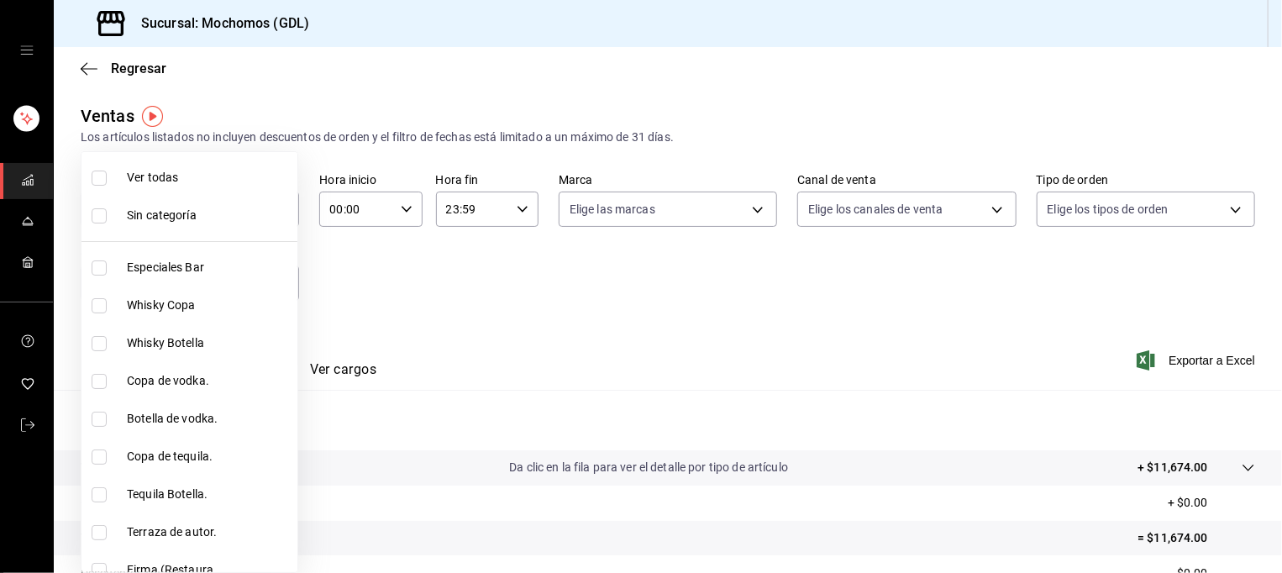
checkbox input "true"
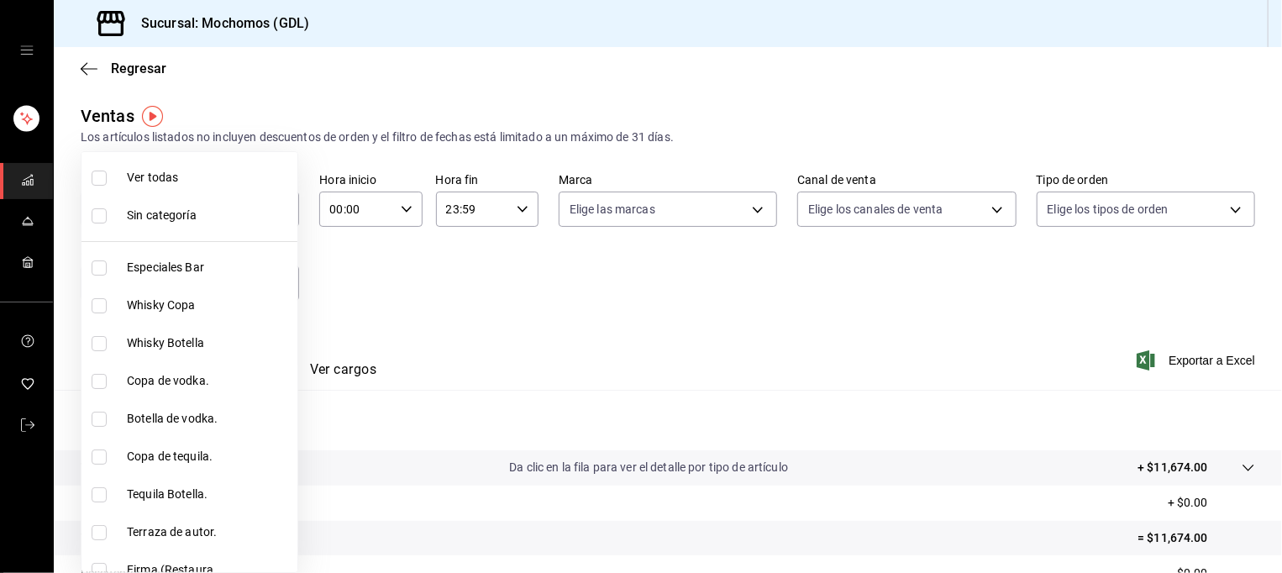
checkbox input "true"
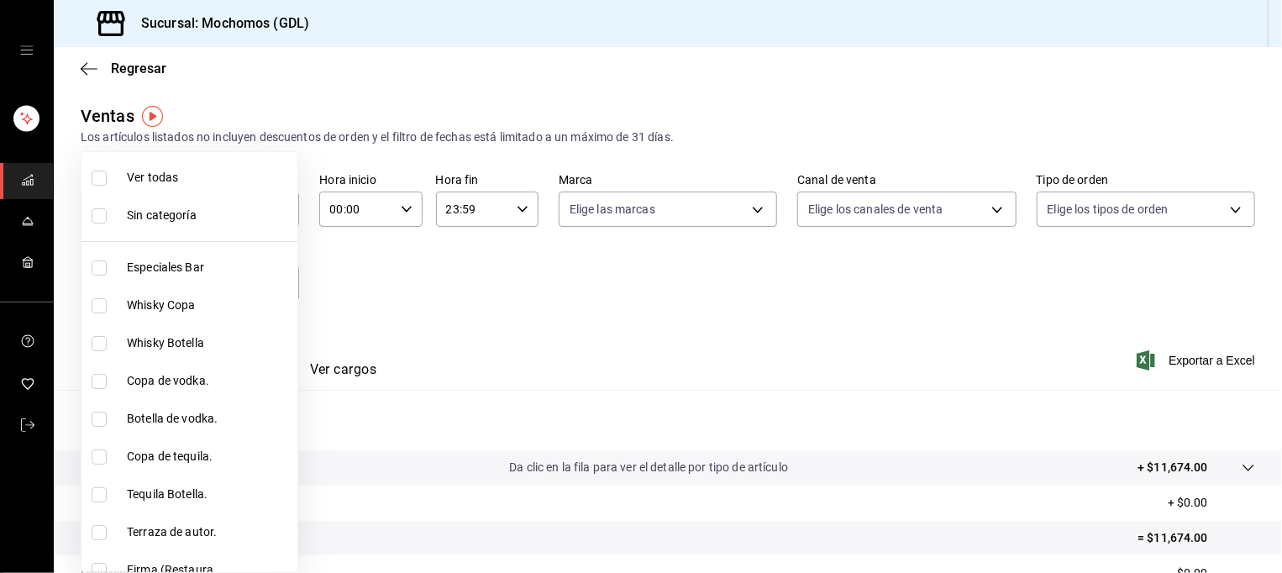
checkbox input "true"
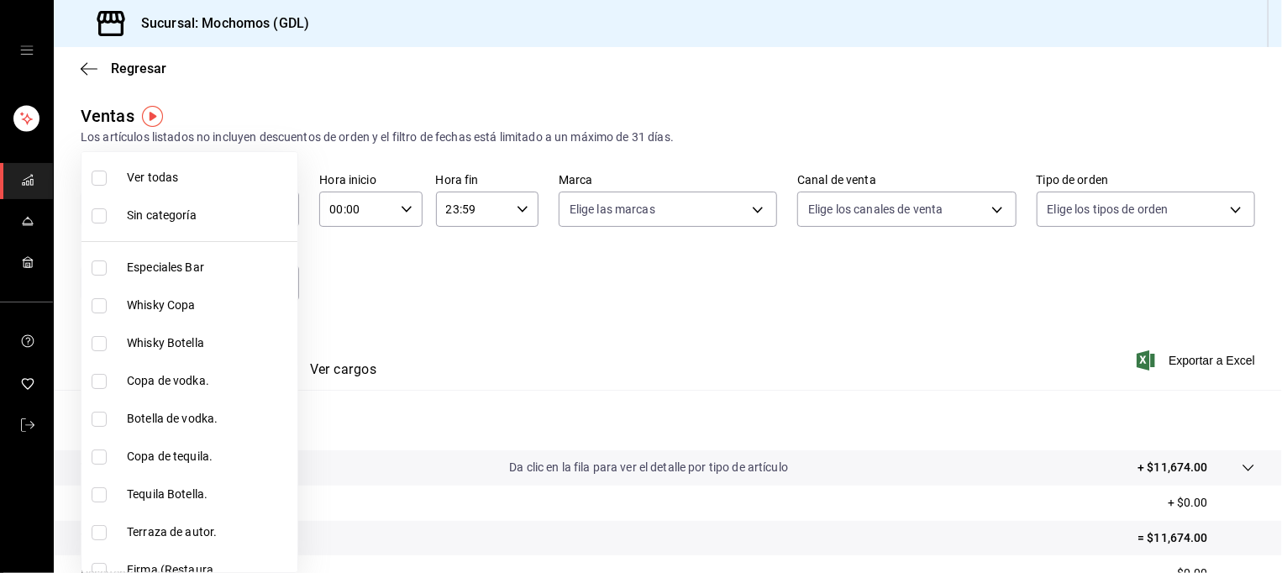
checkbox input "true"
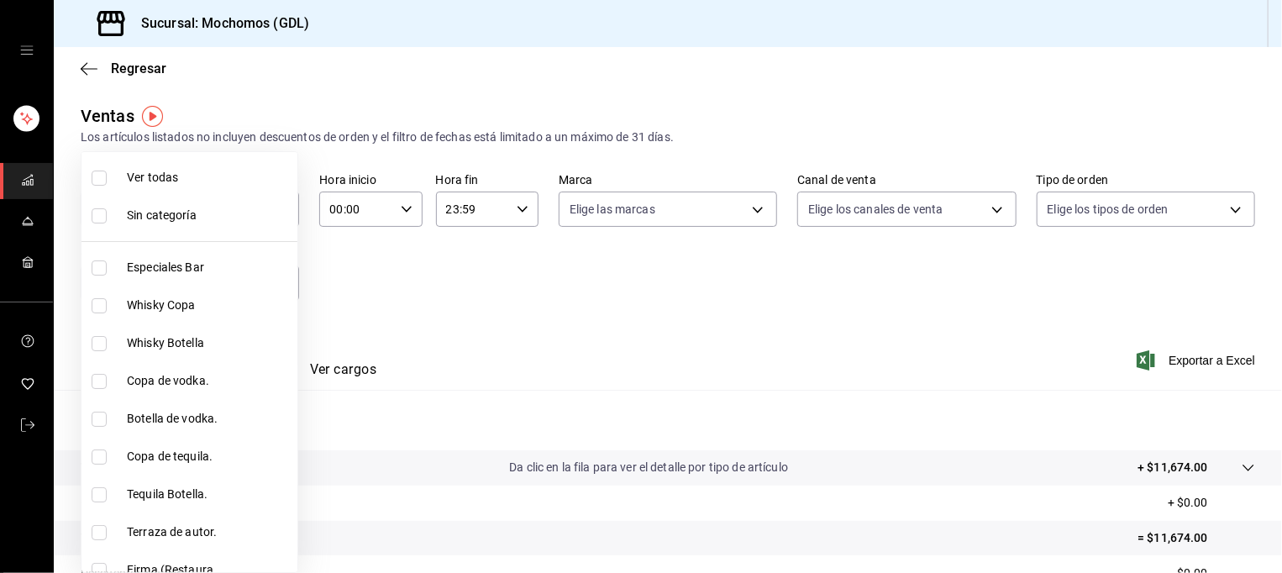
checkbox input "true"
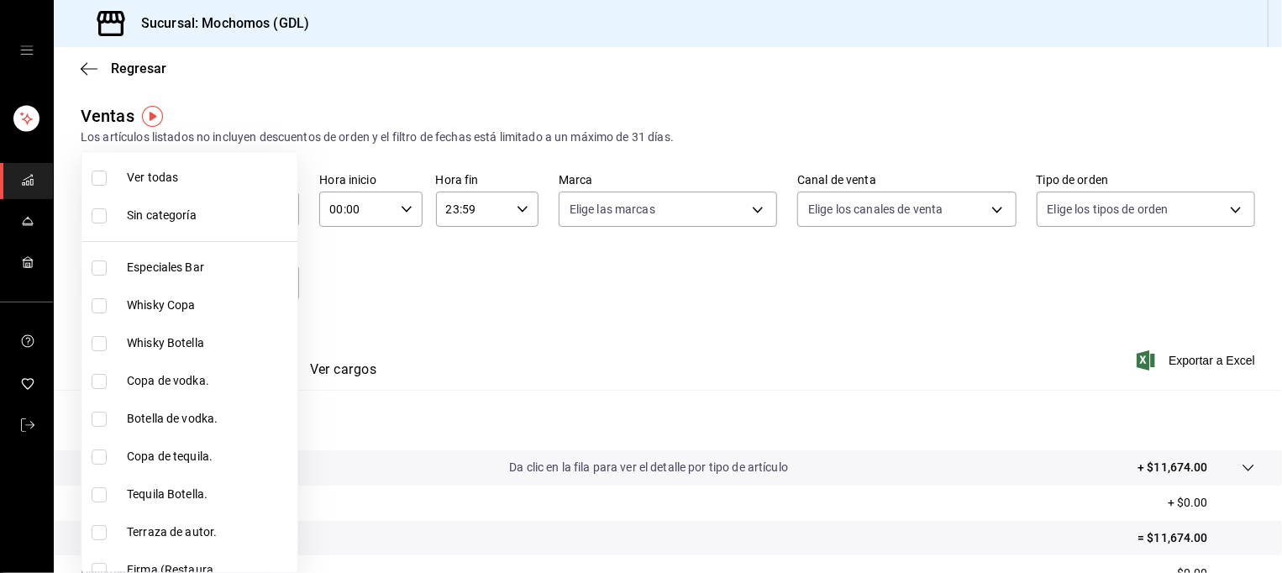
checkbox input "true"
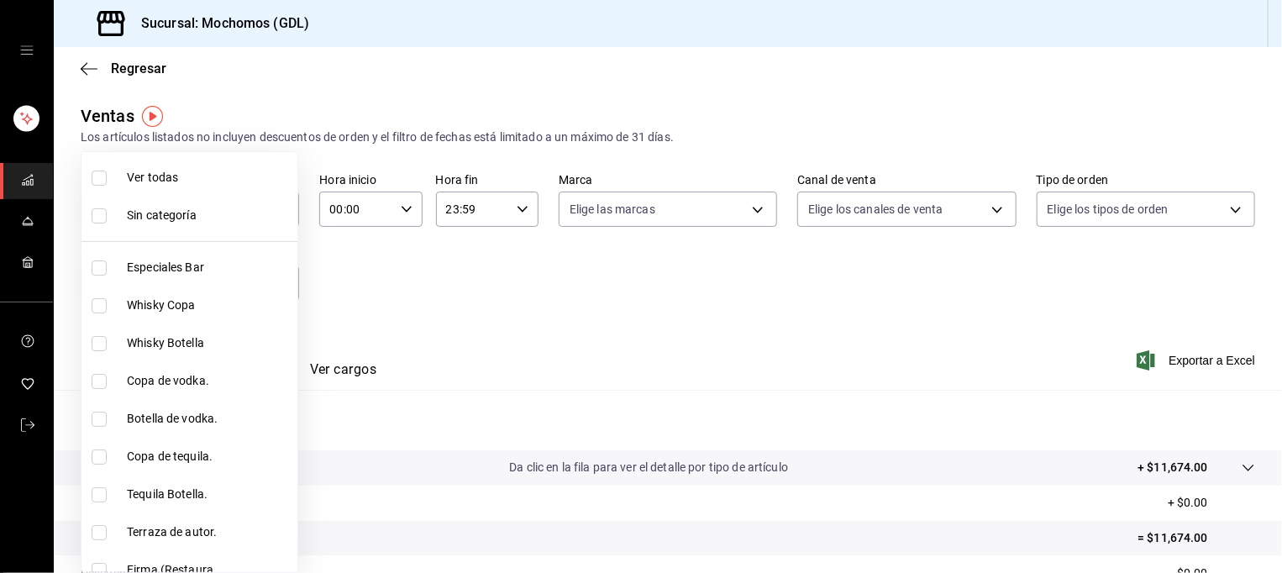
checkbox input "true"
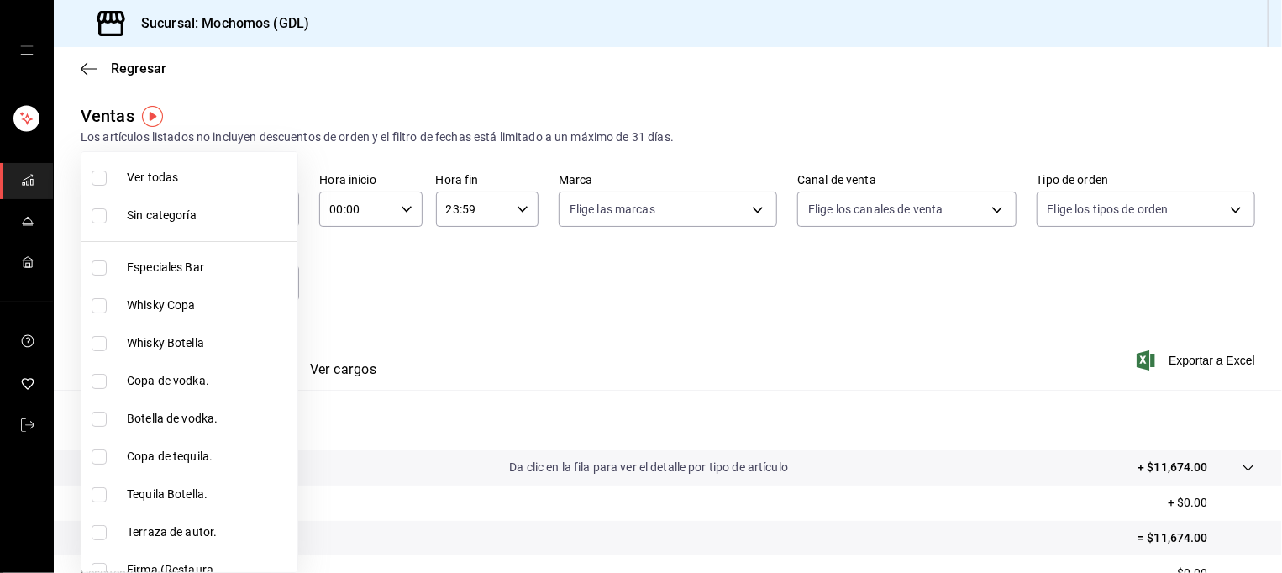
checkbox input "true"
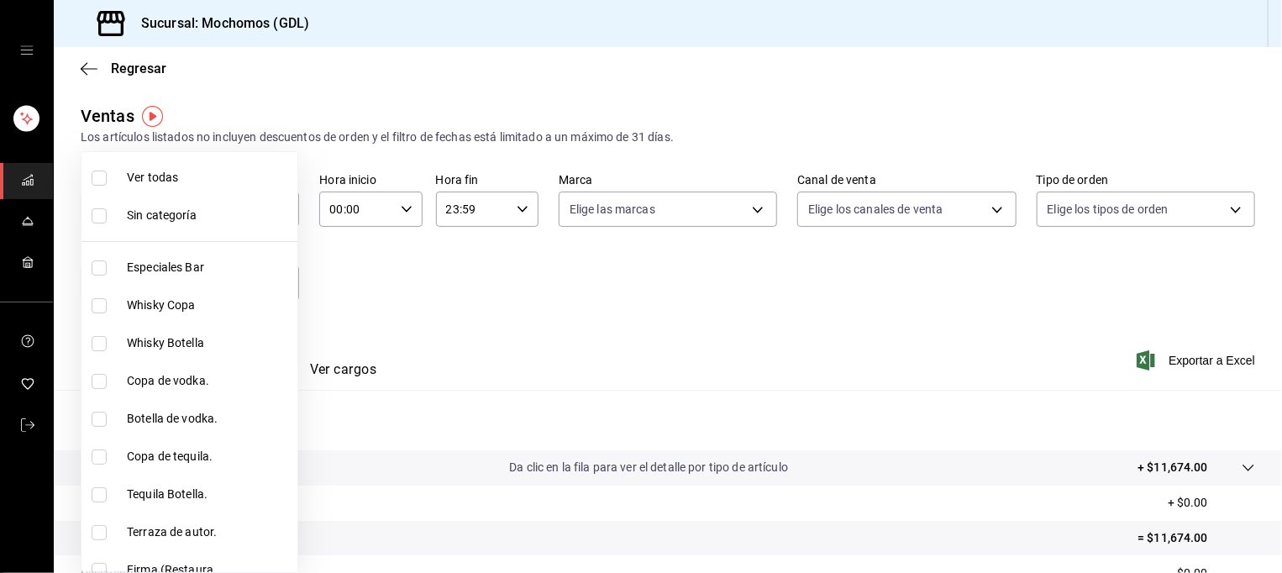
checkbox input "true"
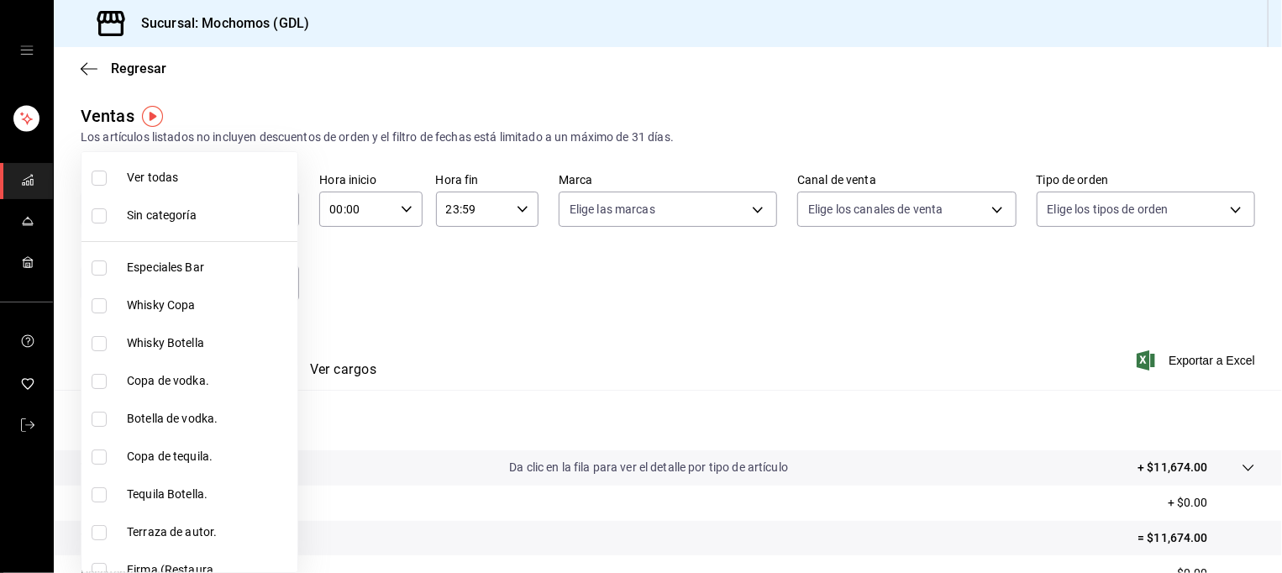
checkbox input "true"
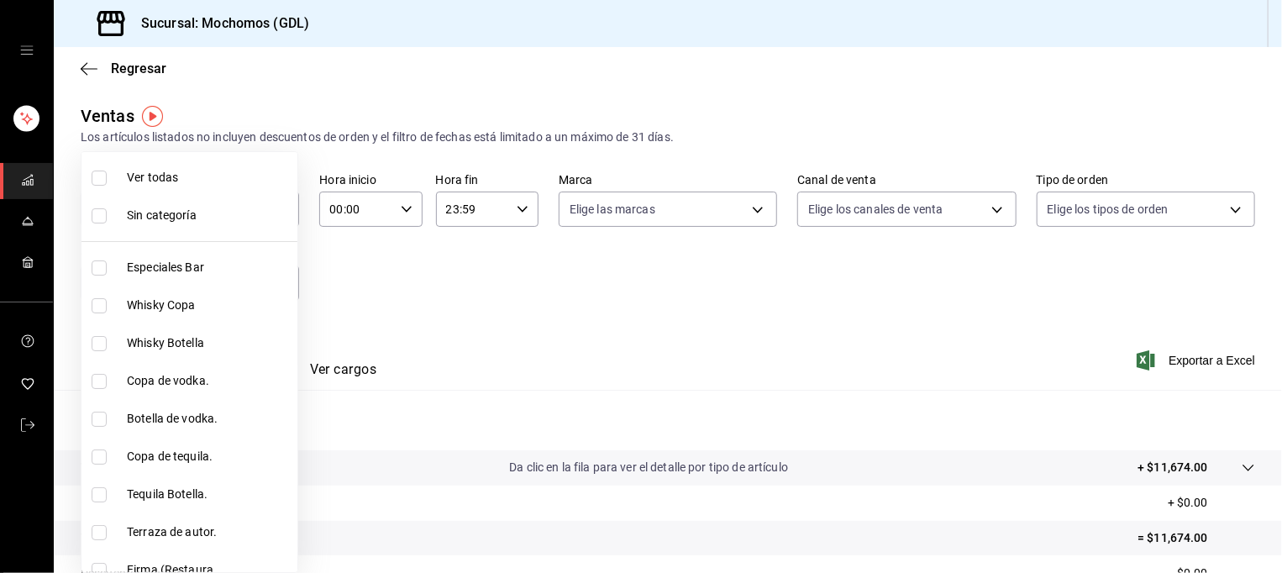
checkbox input "true"
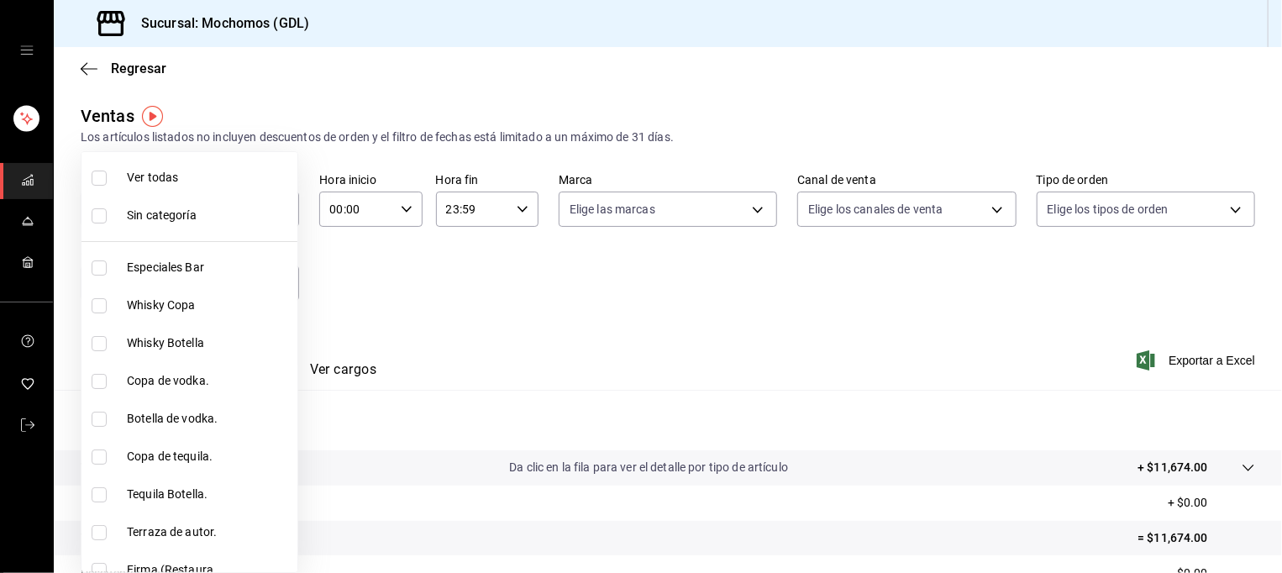
checkbox input "true"
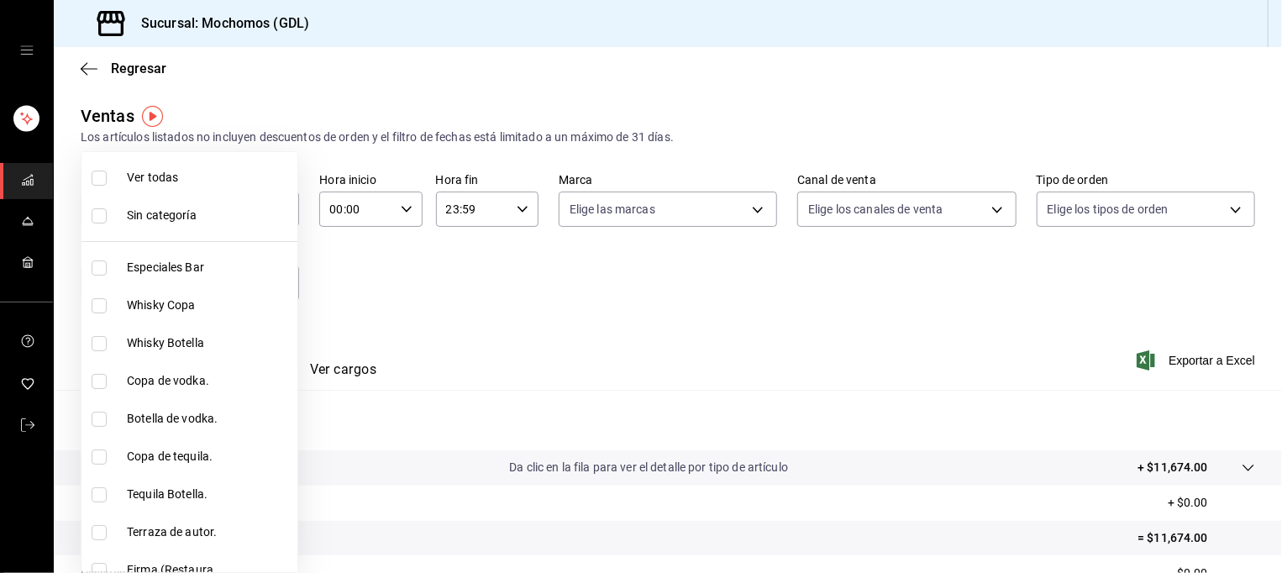
checkbox input "true"
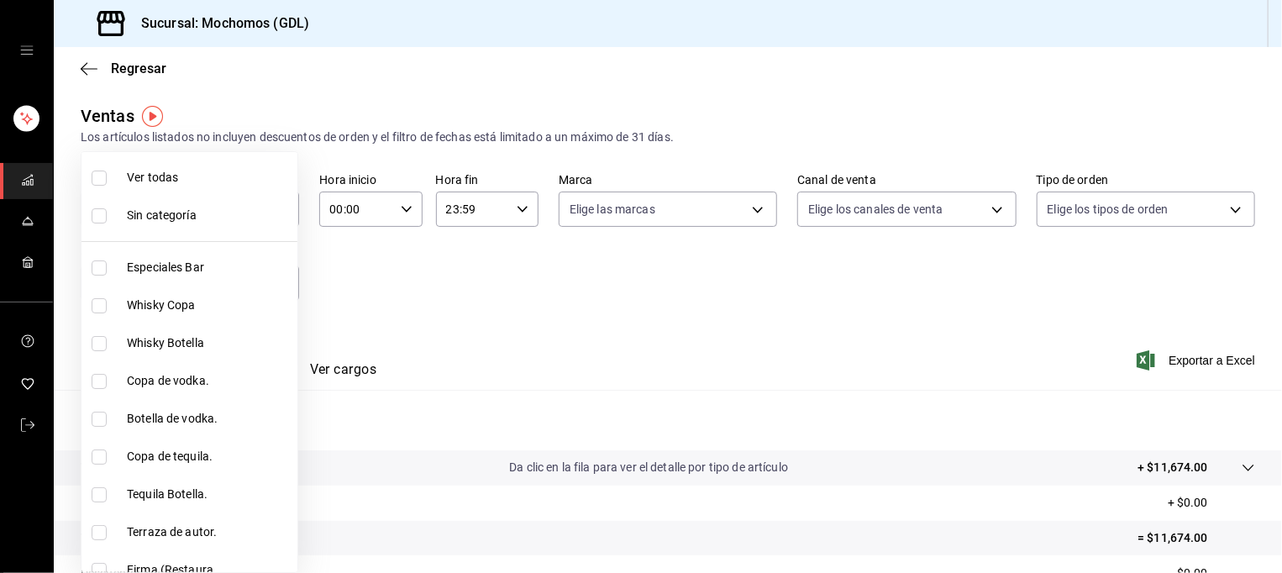
checkbox input "true"
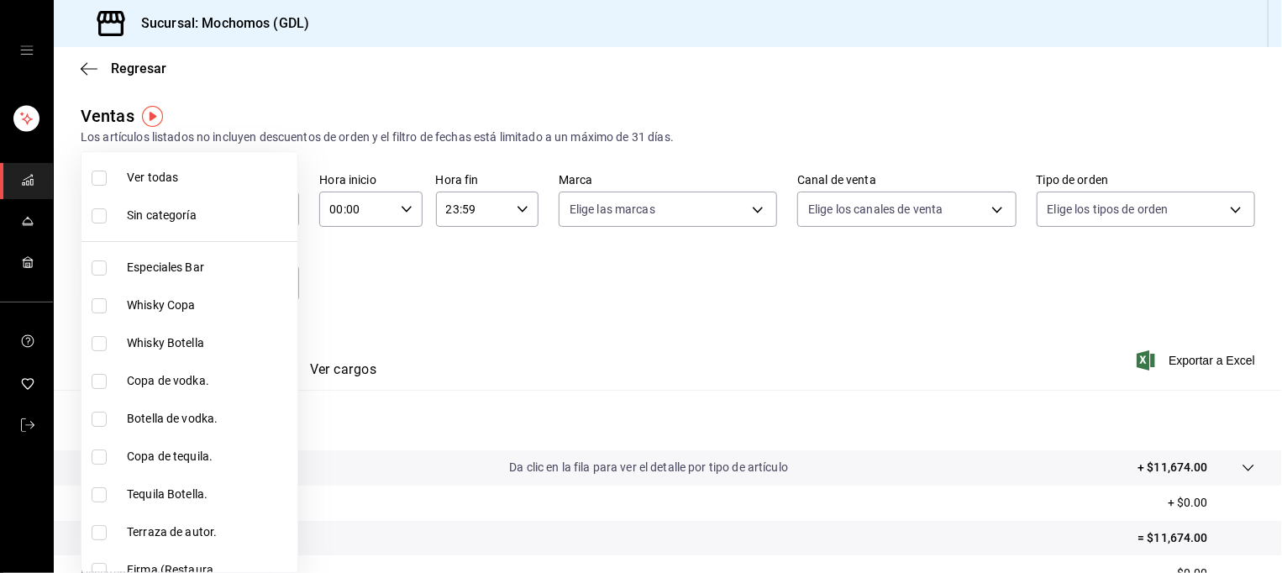
checkbox input "true"
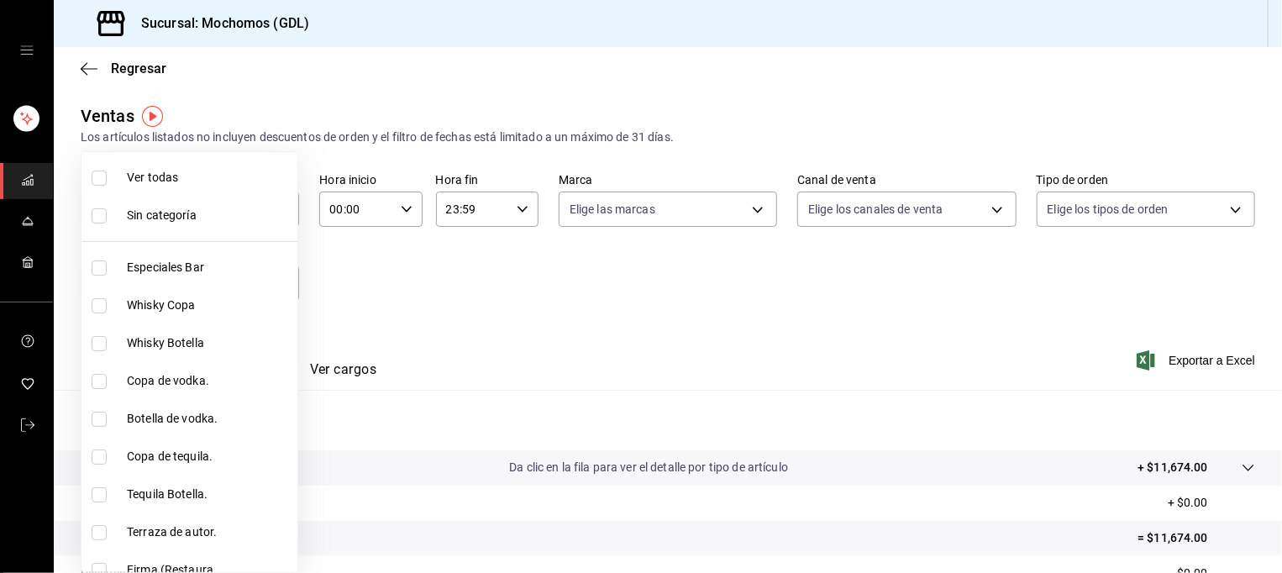
checkbox input "true"
click at [373, 270] on div at bounding box center [641, 286] width 1282 height 573
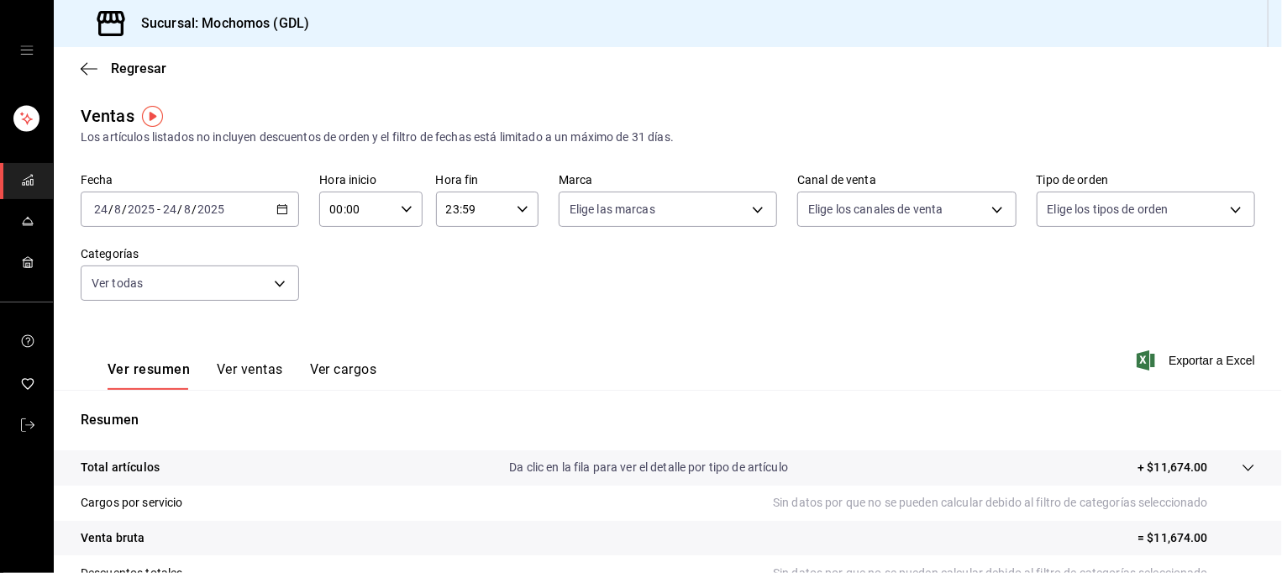
click at [283, 206] on icon "button" at bounding box center [282, 209] width 12 height 12
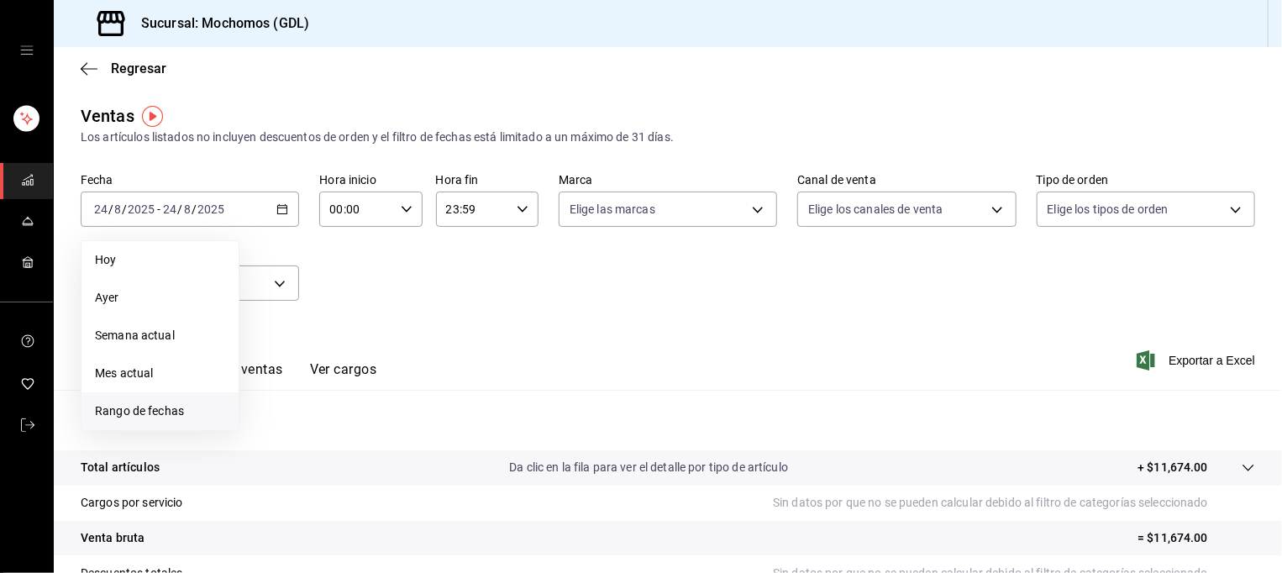
click at [177, 409] on span "Rango de fechas" at bounding box center [160, 411] width 130 height 18
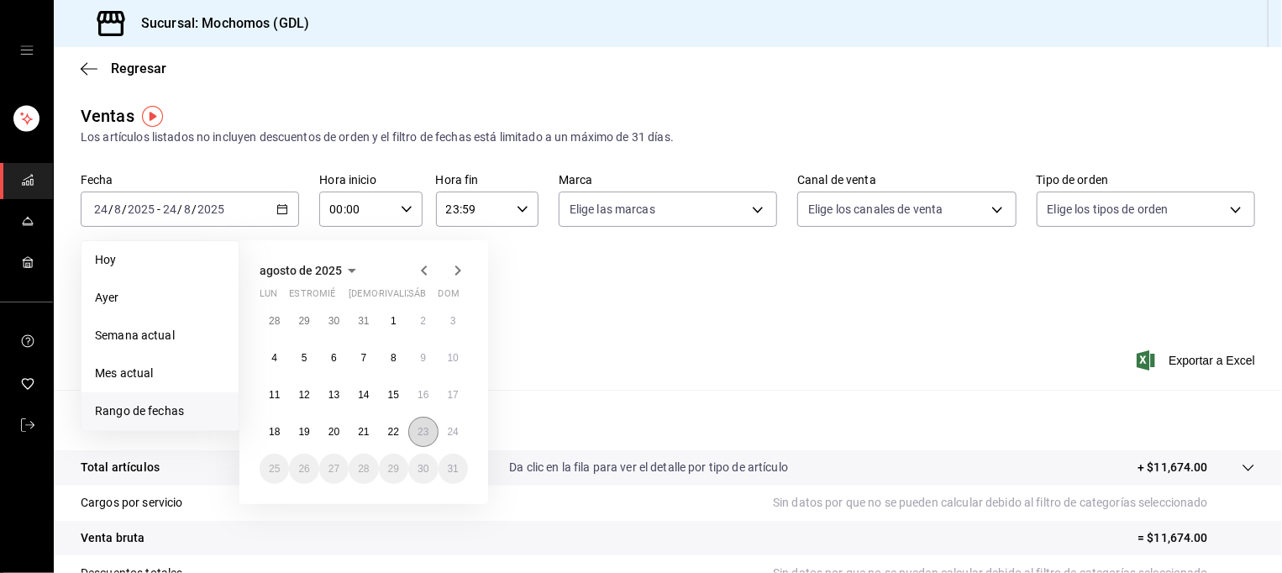
click at [421, 428] on abbr "23" at bounding box center [422, 432] width 11 height 12
click at [448, 433] on abbr "24" at bounding box center [453, 432] width 11 height 12
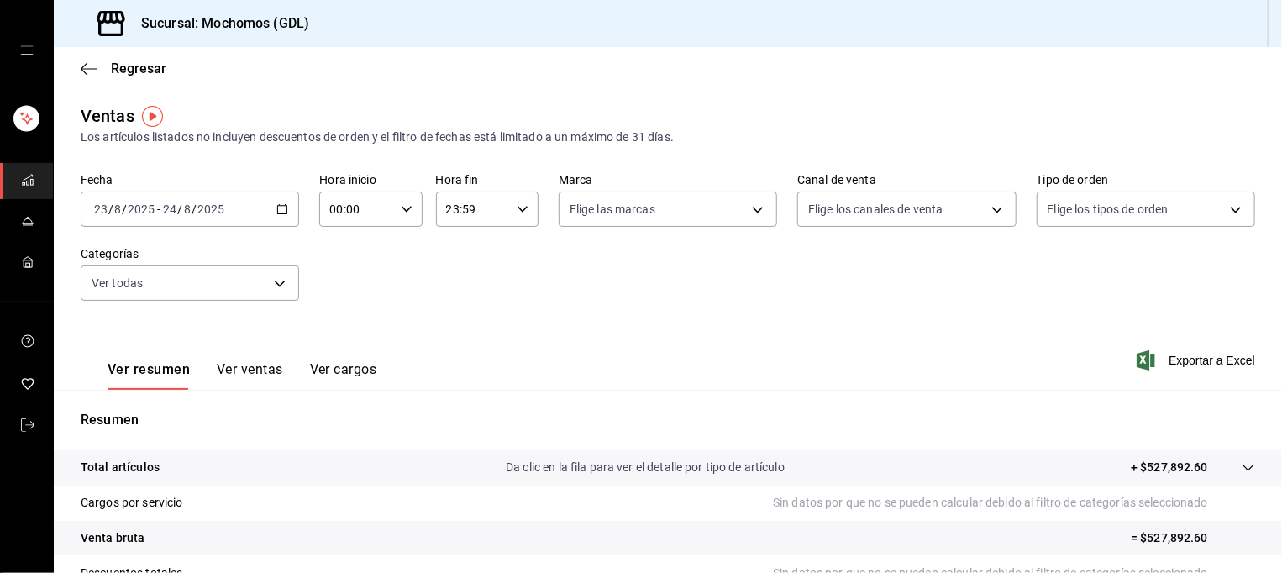
click at [408, 209] on div "00:00 Hora inicio" at bounding box center [370, 208] width 102 height 35
click at [347, 322] on span "05" at bounding box center [342, 315] width 24 height 13
type input "05:00"
click at [481, 212] on div at bounding box center [641, 286] width 1282 height 573
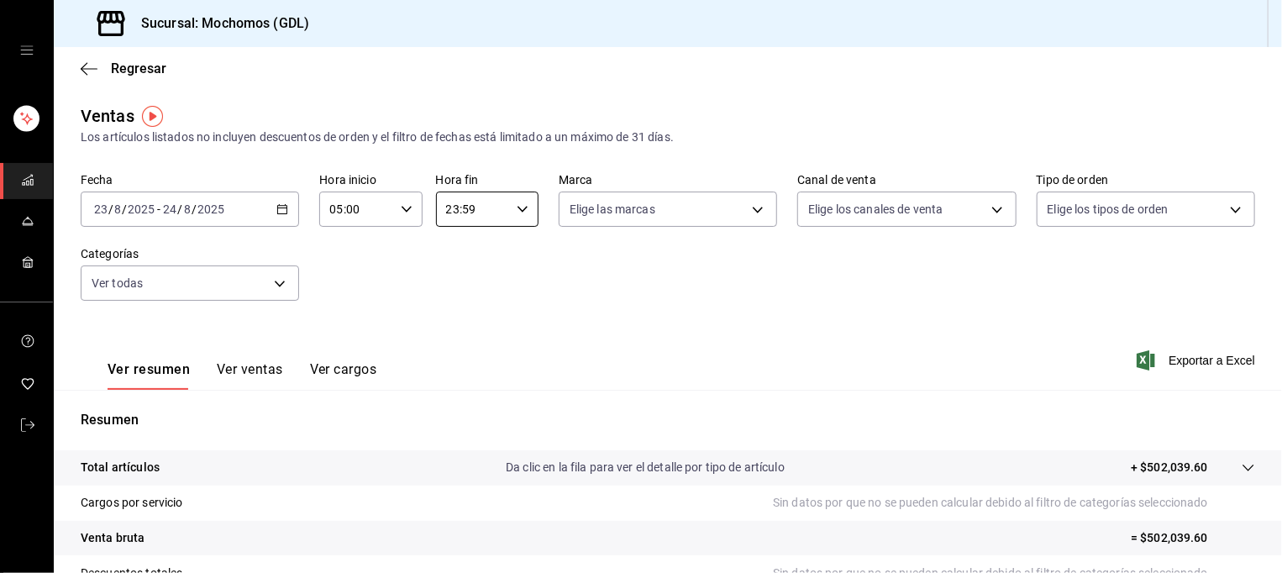
click at [481, 212] on input "23:59" at bounding box center [473, 209] width 74 height 34
click at [464, 273] on span "05" at bounding box center [456, 271] width 24 height 13
type input "05:59"
click at [701, 226] on div at bounding box center [641, 286] width 1282 height 573
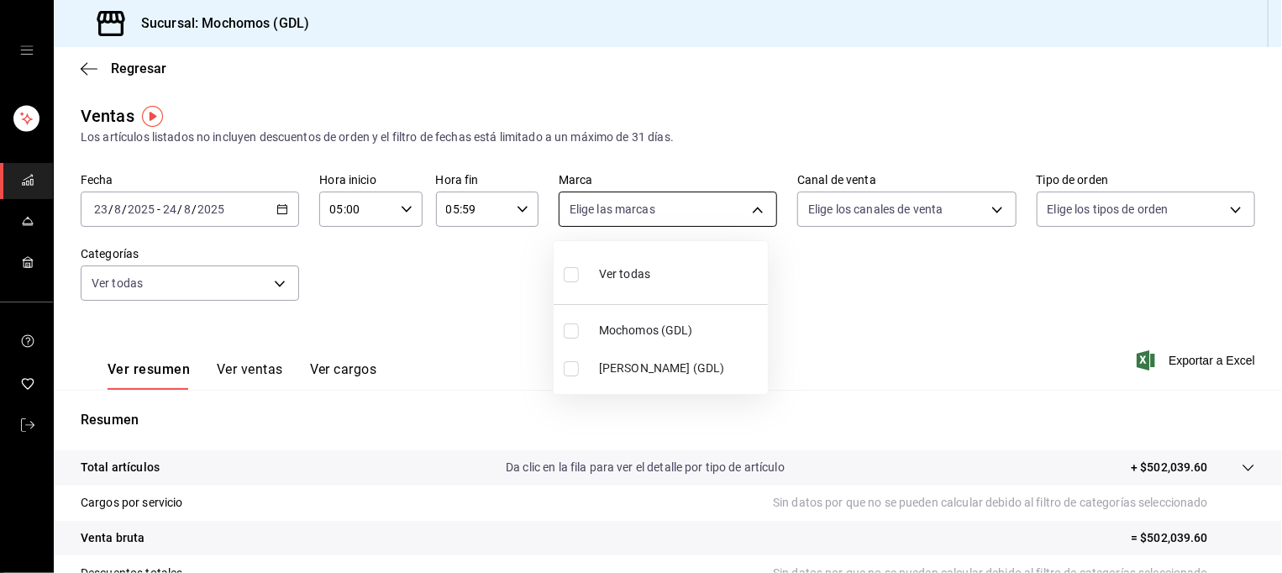
click at [729, 221] on body "Sucursal: Mochomos (GDL) Regresar Ventas Los artículos listados no incluyen des…" at bounding box center [641, 286] width 1282 height 573
click at [674, 340] on li "Mochomos (GDL)" at bounding box center [660, 331] width 214 height 38
type input "36c25d4a-7cb0-456c-a434-e981d54830bc"
checkbox input "true"
click at [854, 270] on div at bounding box center [641, 286] width 1282 height 573
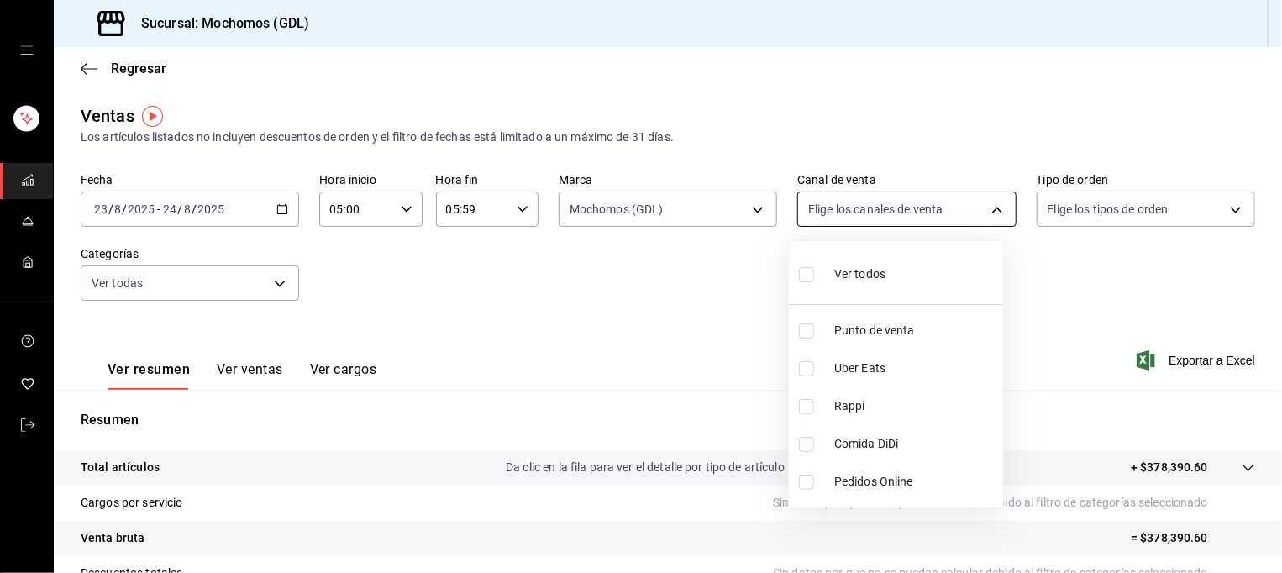
click at [954, 215] on body "Sucursal: Mochomos (GDL) Regresar Ventas Los artículos listados no incluyen des…" at bounding box center [641, 286] width 1282 height 573
click at [939, 270] on li "Ver todos" at bounding box center [896, 273] width 214 height 50
type input "PARROT,UBER_EATS,RAPPI,DIDI_FOOD,ONLINE"
checkbox input "true"
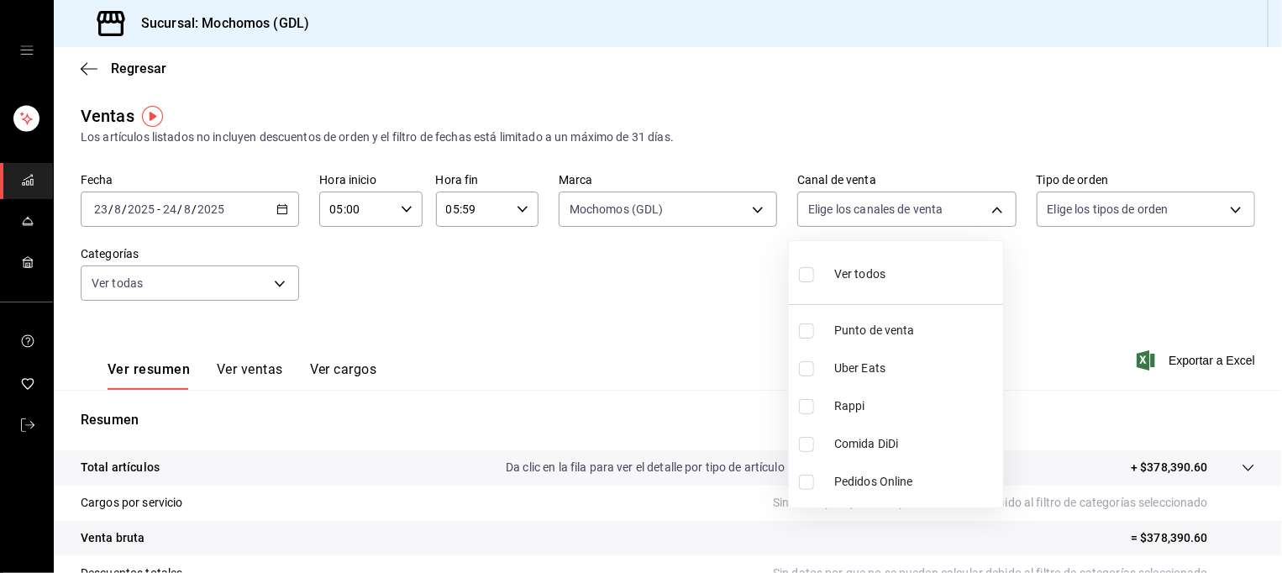
checkbox input "true"
click at [1118, 211] on div at bounding box center [641, 286] width 1282 height 573
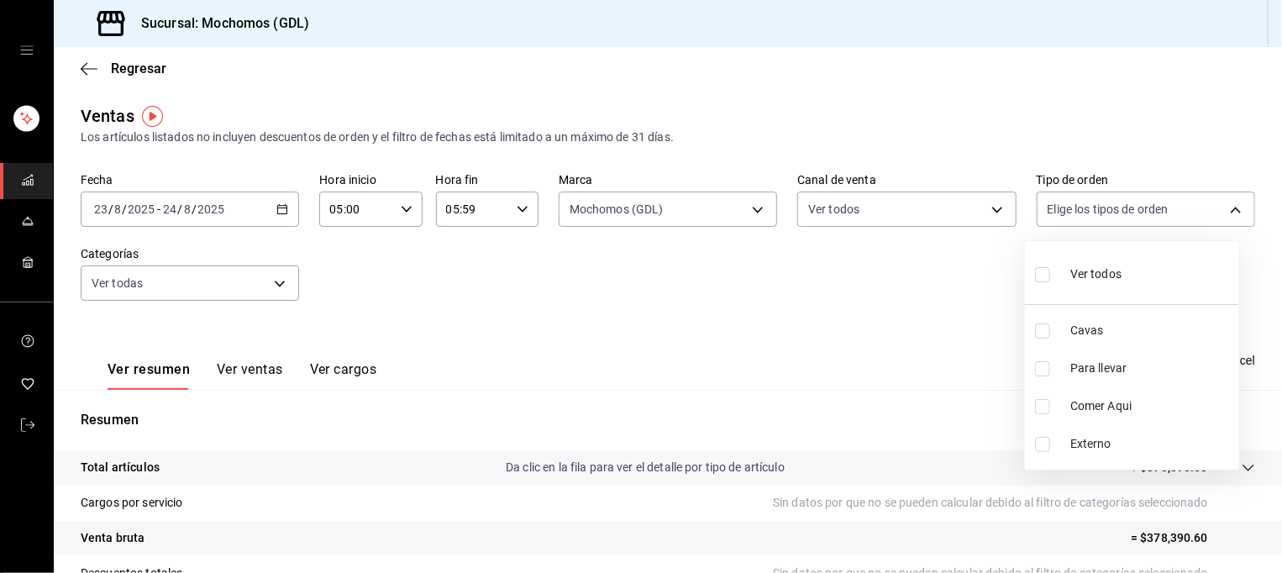
click at [1118, 211] on body "Sucursal: Mochomos (GDL) Regresar Ventas Los artículos listados no incluyen des…" at bounding box center [641, 286] width 1282 height 573
click at [1104, 277] on span "Ver todos" at bounding box center [1095, 274] width 51 height 18
type input "c3d0baef-30c0-4718-9d76-caab43e27316,13c4cc4a-99d2-42c0-ba96-c3de8c08c13d,7b791…"
checkbox input "true"
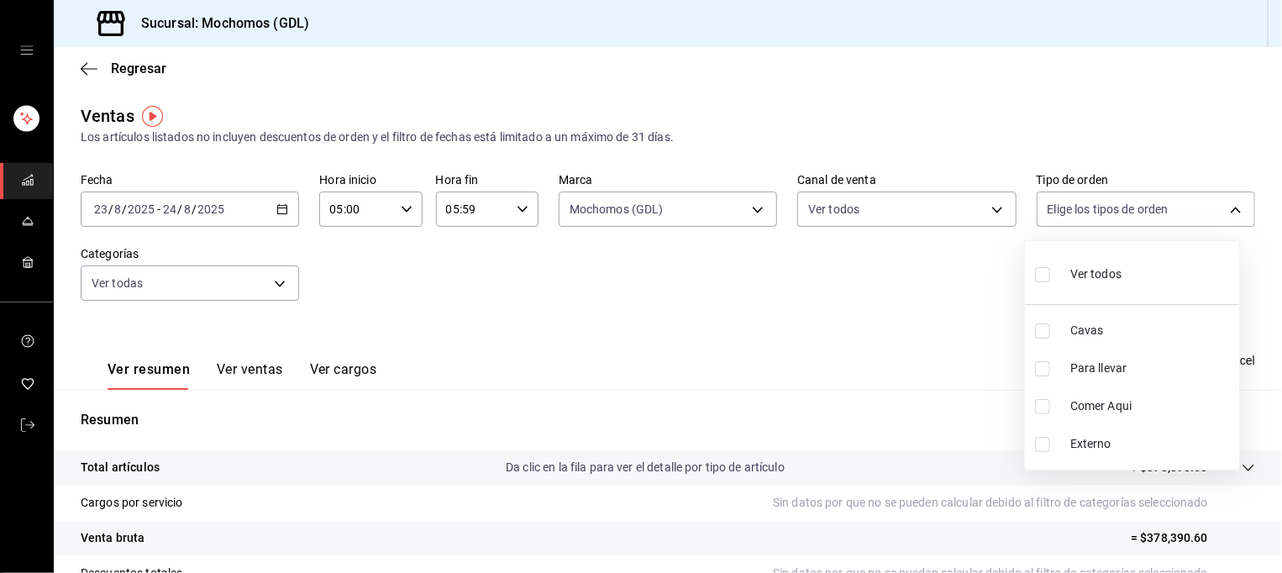
checkbox input "true"
click at [997, 308] on div at bounding box center [641, 286] width 1282 height 573
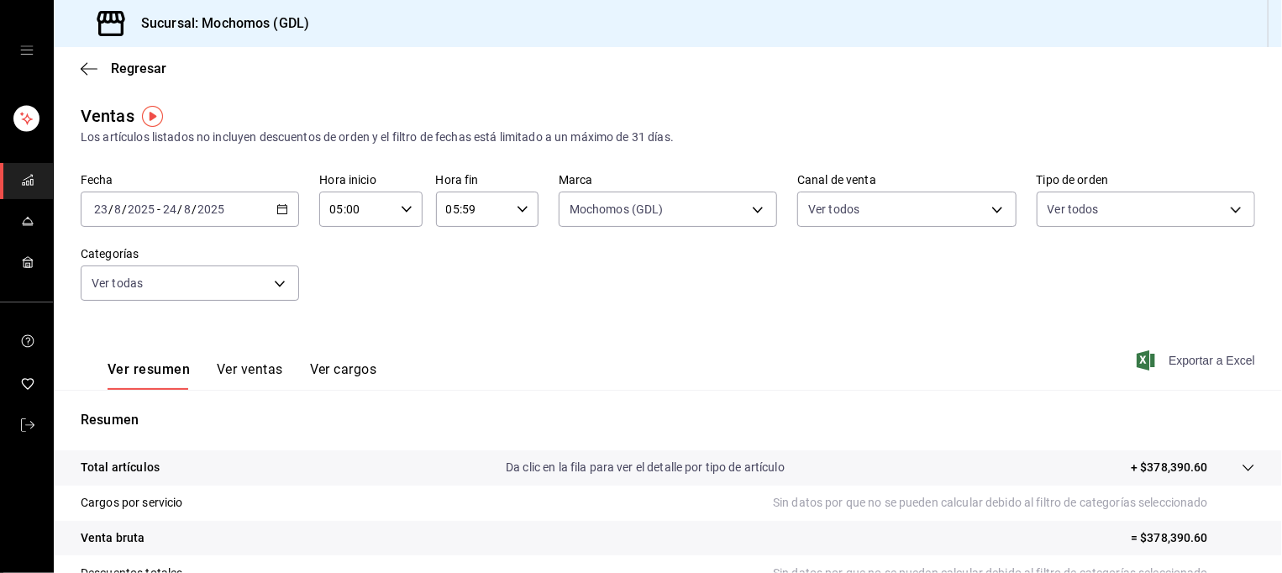
click at [1180, 359] on font "Exportar a Excel" at bounding box center [1211, 360] width 86 height 13
click at [31, 186] on span "carpetas de buzones" at bounding box center [27, 181] width 13 height 23
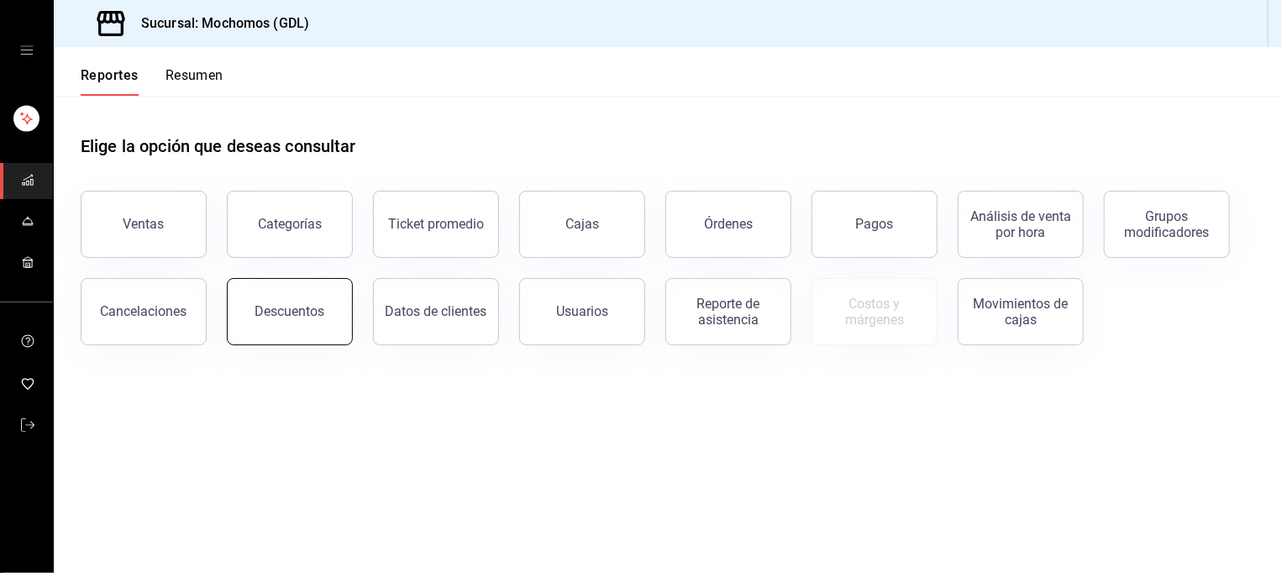
click at [312, 312] on div "Descuentos" at bounding box center [290, 311] width 70 height 16
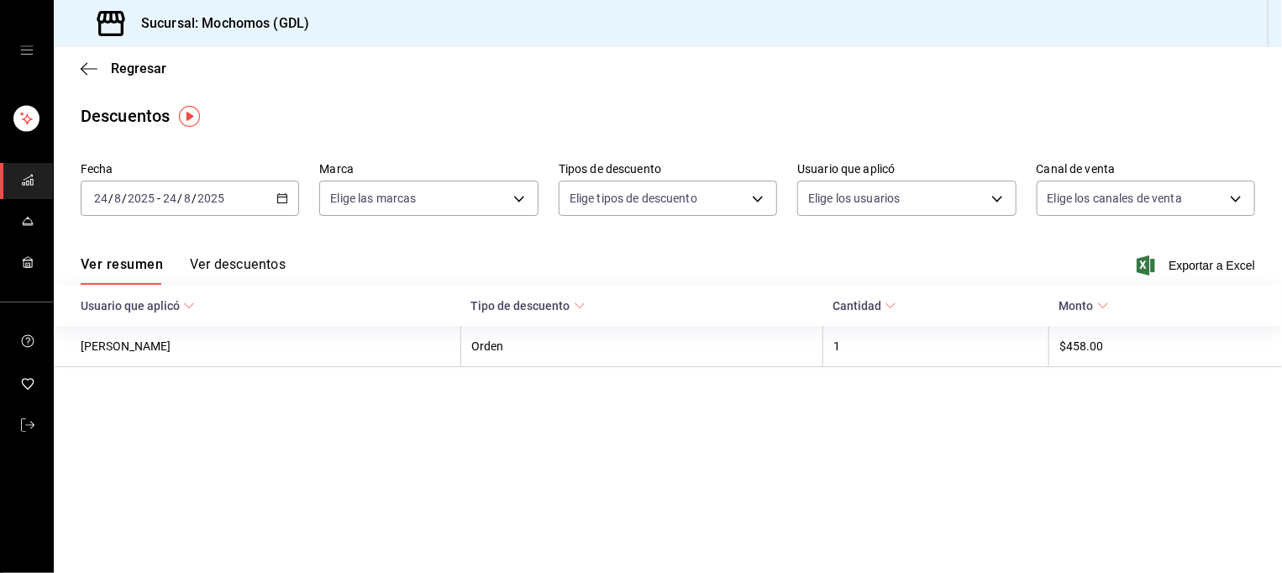
click at [281, 198] on icon "button" at bounding box center [282, 198] width 12 height 12
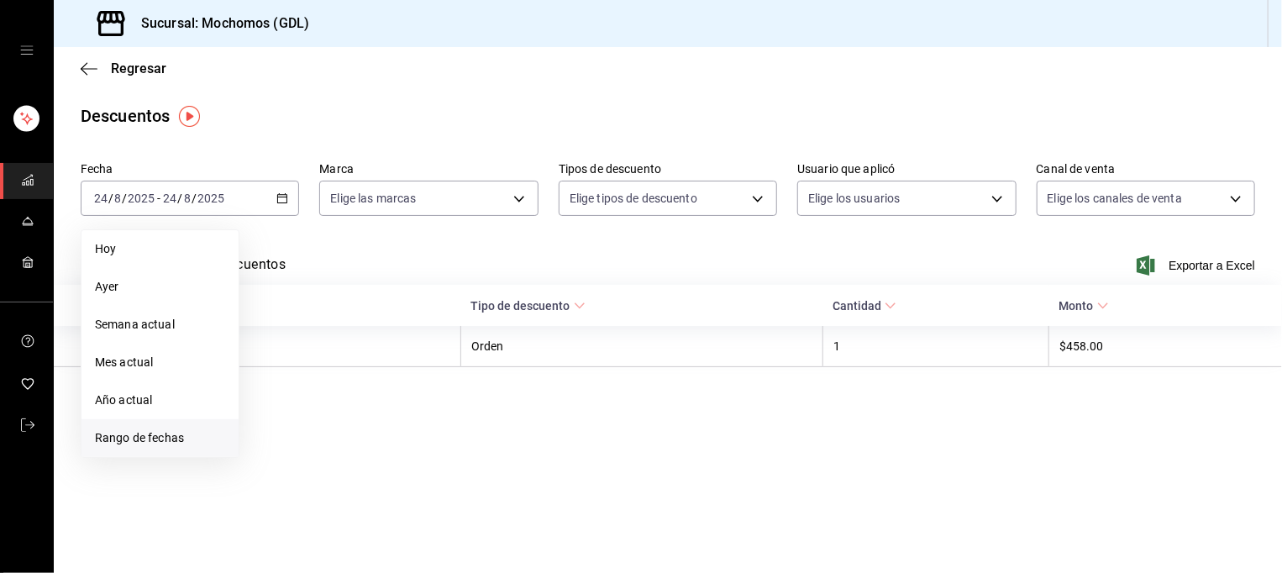
click at [167, 437] on span "Rango de fechas" at bounding box center [160, 438] width 130 height 18
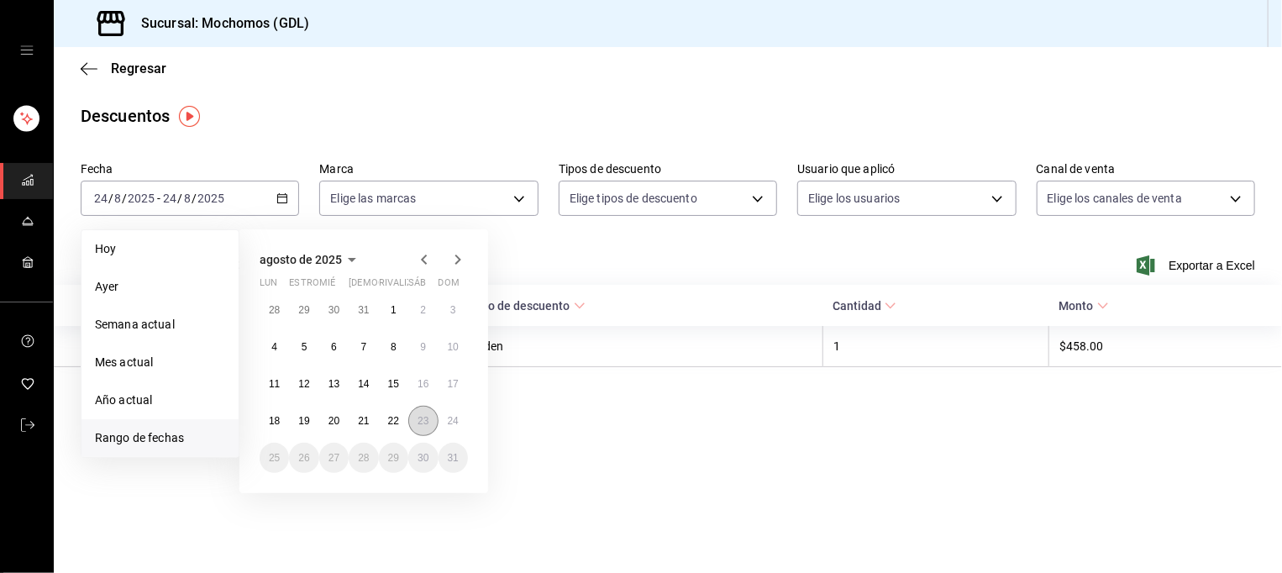
click at [425, 429] on button "23" at bounding box center [422, 421] width 29 height 30
click at [454, 425] on abbr "24" at bounding box center [453, 421] width 11 height 12
click at [412, 425] on button "23" at bounding box center [422, 421] width 29 height 30
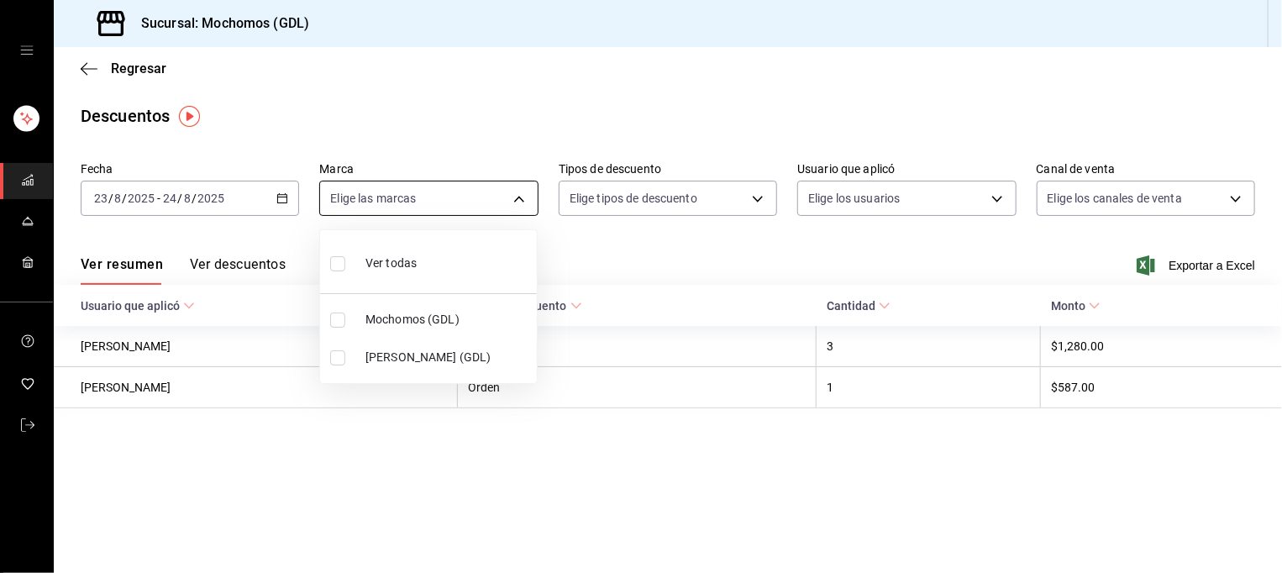
click at [405, 193] on body "Sucursal: Mochomos (GDL) Regresar Descuentos Fecha [DATE] [DATE] - [DATE] [DATE…" at bounding box center [641, 286] width 1282 height 573
click at [409, 317] on span "Mochomos (GDL)" at bounding box center [447, 320] width 165 height 18
type input "36c25d4a-7cb0-456c-a434-e981d54830bc"
checkbox input "true"
click at [643, 203] on div at bounding box center [641, 286] width 1282 height 573
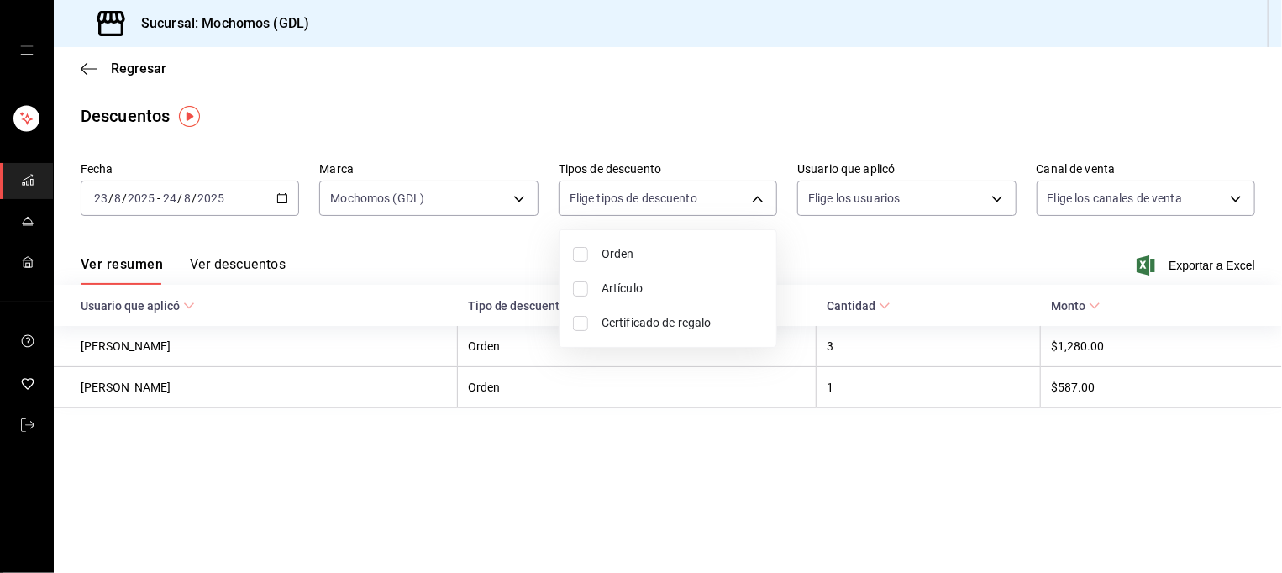
click at [643, 203] on body "Sucursal: Mochomos (GDL) Regresar Descuentos Fecha [DATE] [DATE] - [DATE] [DATE…" at bounding box center [641, 286] width 1282 height 573
click at [627, 258] on span "Orden" at bounding box center [681, 254] width 161 height 18
type input "ORDER"
checkbox input "true"
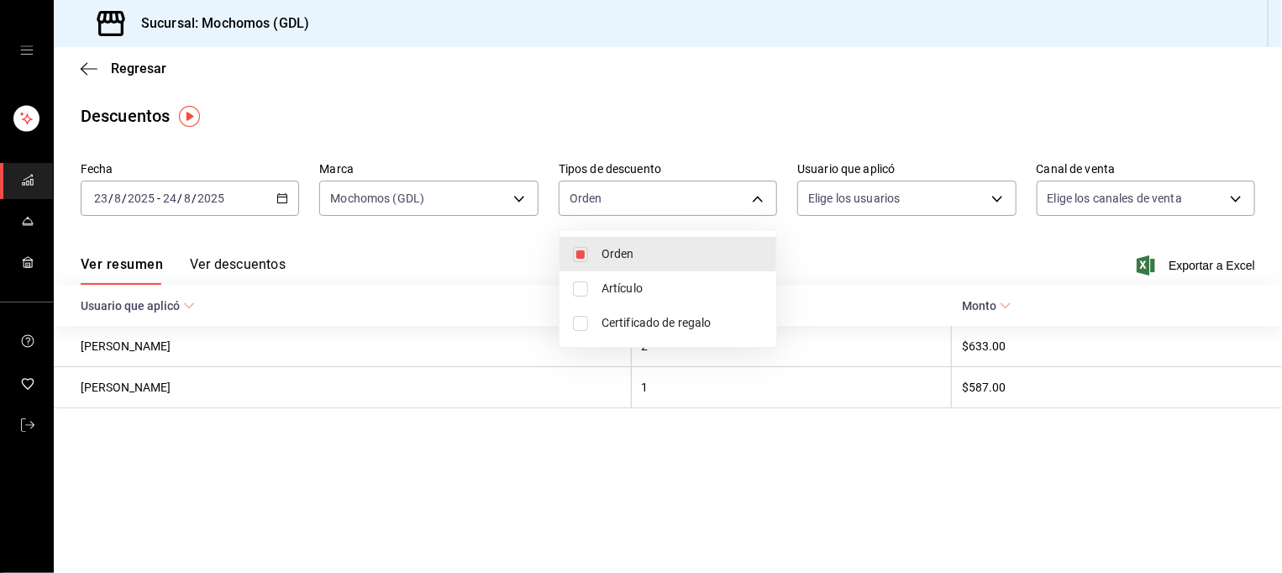
click at [627, 290] on span "Artículo" at bounding box center [681, 289] width 161 height 18
type input "ORDER,ORDER_ITEM"
checkbox input "true"
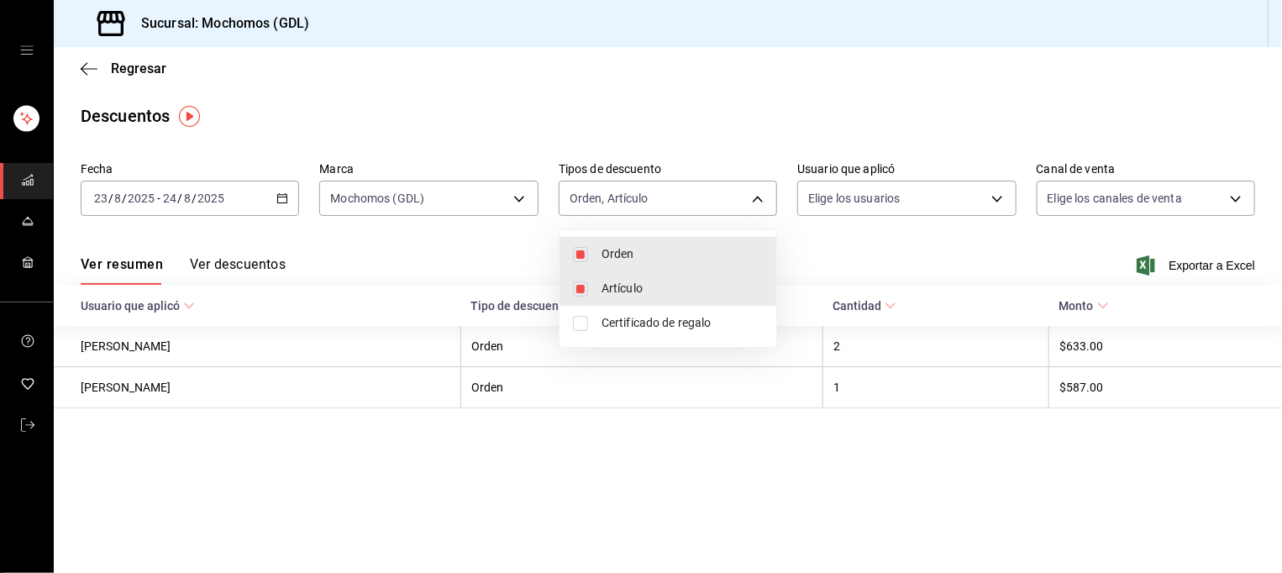
click at [634, 323] on span "Certificado de regalo" at bounding box center [681, 323] width 161 height 18
type input "ORDER,ORDER_ITEM,CARD_REWARD"
checkbox input "true"
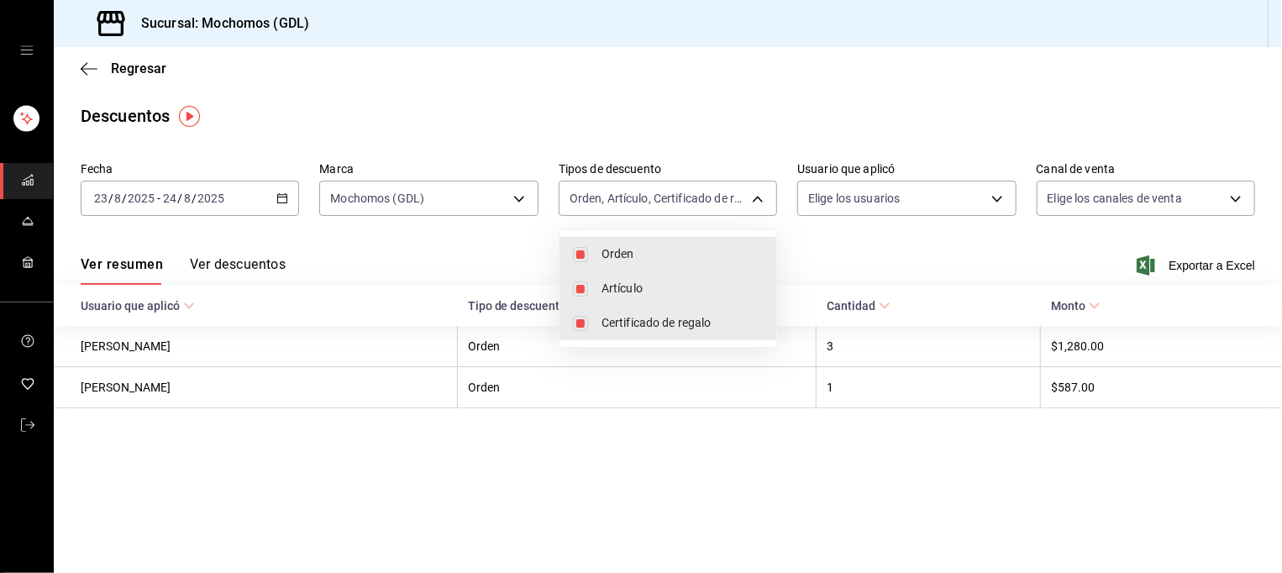
click at [946, 202] on div at bounding box center [641, 286] width 1282 height 573
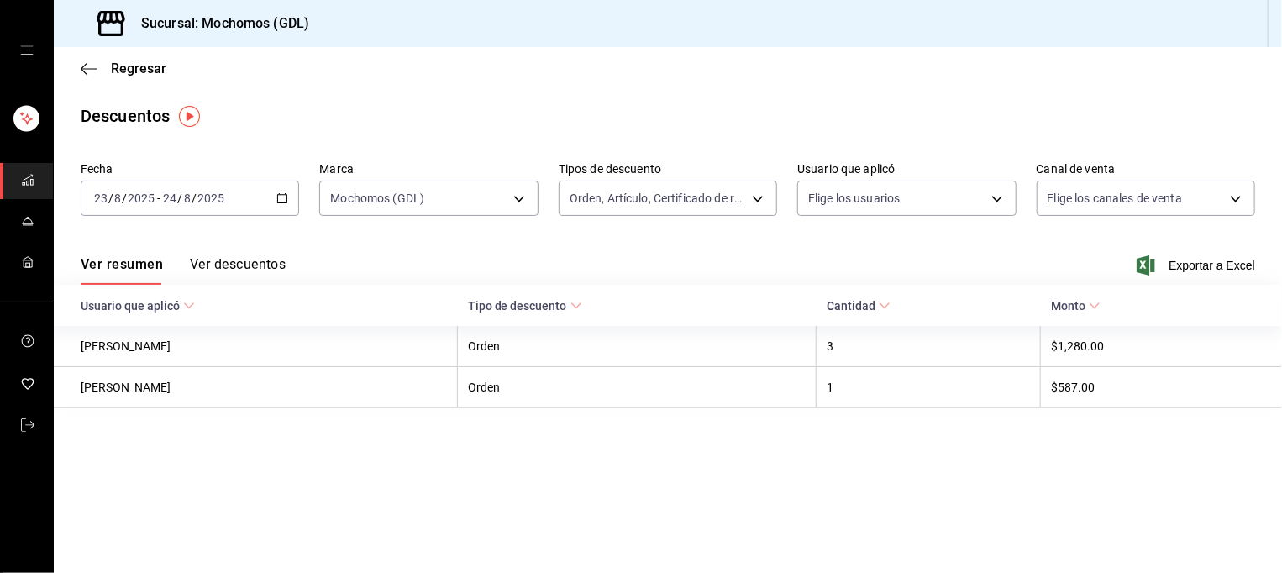
click at [946, 202] on body "Sucursal: Mochomos (GDL) Regresar Descuentos Fecha [DATE] [DATE] - [DATE] [DATE…" at bounding box center [641, 286] width 1282 height 573
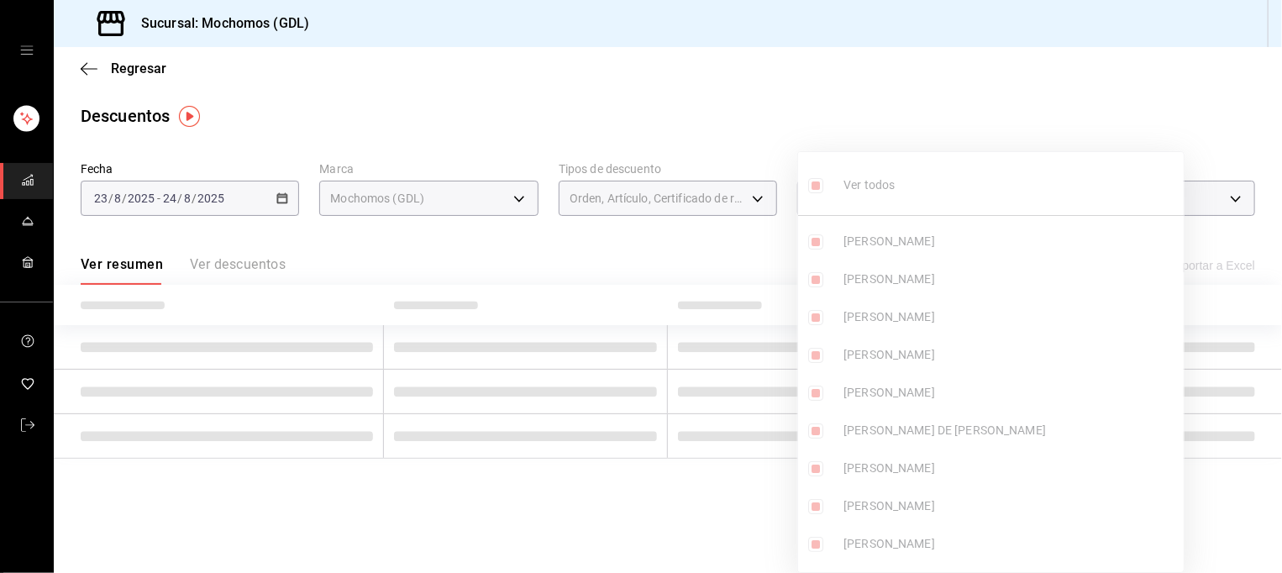
type input "418a12c8-821a-463c-b34b-cd55b362b414,467feb36-073b-4207-8b89-0e764e67df31,25cab…"
click at [862, 193] on ul "Ver todos [PERSON_NAME] [PERSON_NAME] [PERSON_NAME] [PERSON_NAME] [PERSON_NAME]…" at bounding box center [990, 362] width 385 height 420
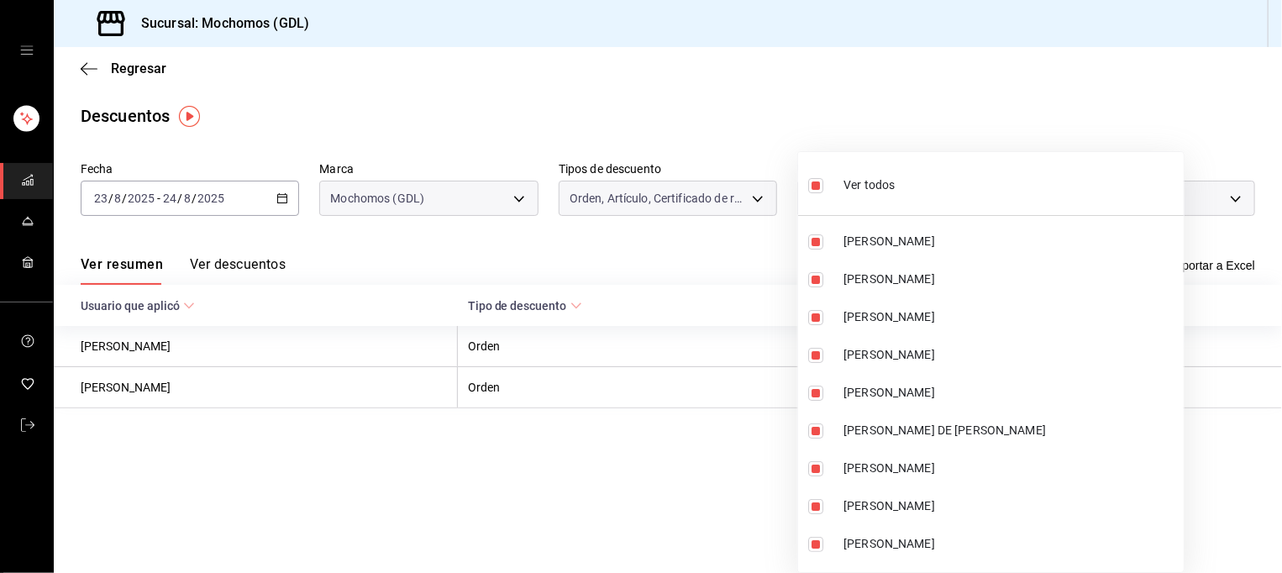
click at [1087, 118] on div at bounding box center [641, 286] width 1282 height 573
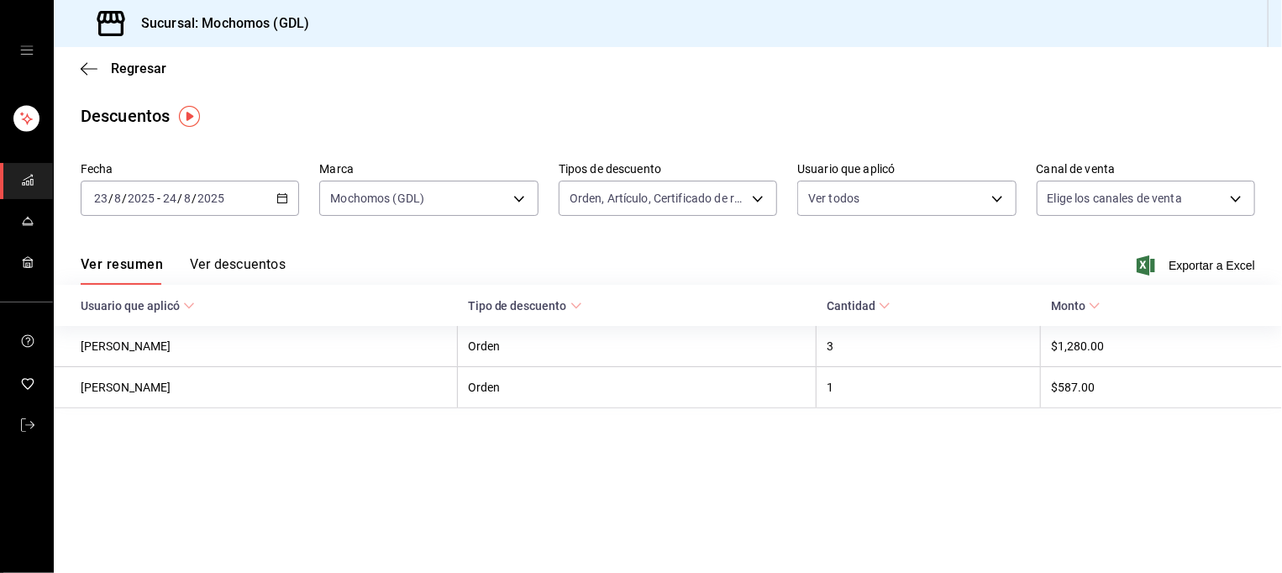
click at [1229, 205] on div at bounding box center [641, 286] width 1282 height 573
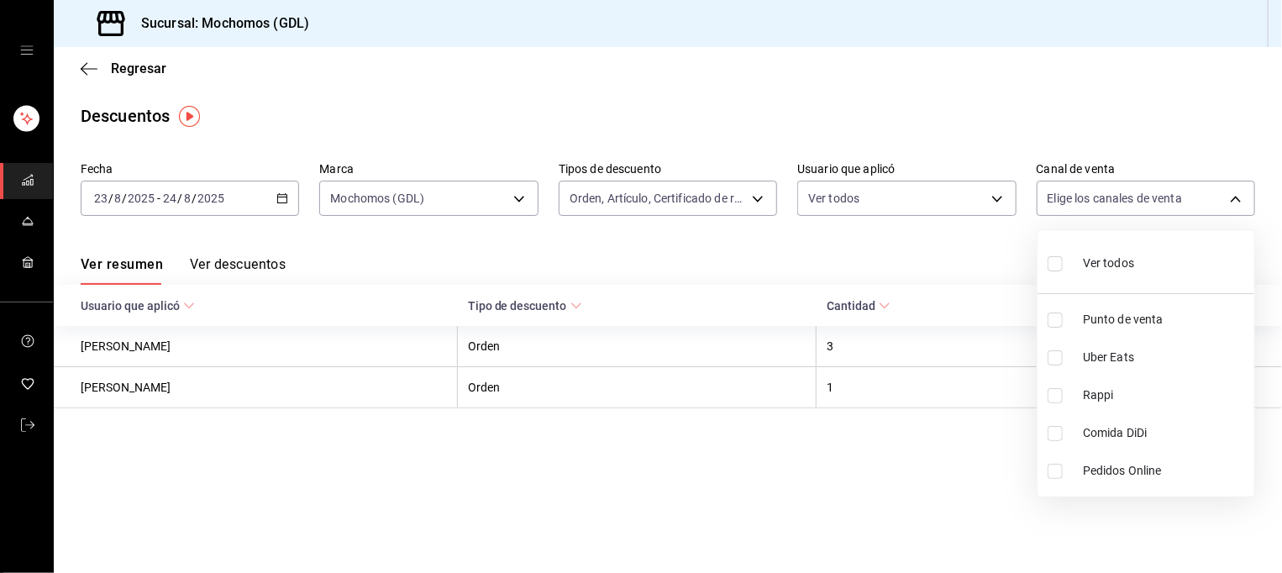
click at [1229, 205] on body "Sucursal: Mochomos (GDL) Regresar Descuentos Fecha [DATE] [DATE] - [DATE] [DATE…" at bounding box center [641, 286] width 1282 height 573
click at [1182, 260] on li "Ver todos" at bounding box center [1145, 262] width 217 height 50
type input "PARROT,UBER_EATS,RAPPI,DIDI_FOOD,ONLINE"
checkbox input "true"
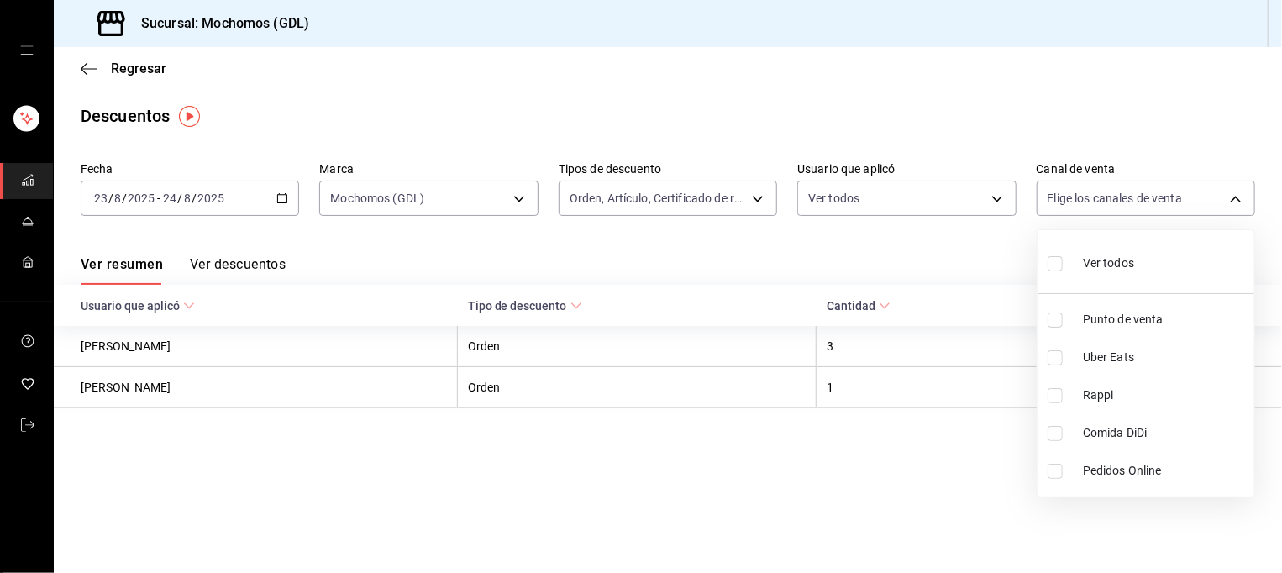
checkbox input "true"
click at [1010, 109] on div at bounding box center [641, 286] width 1282 height 573
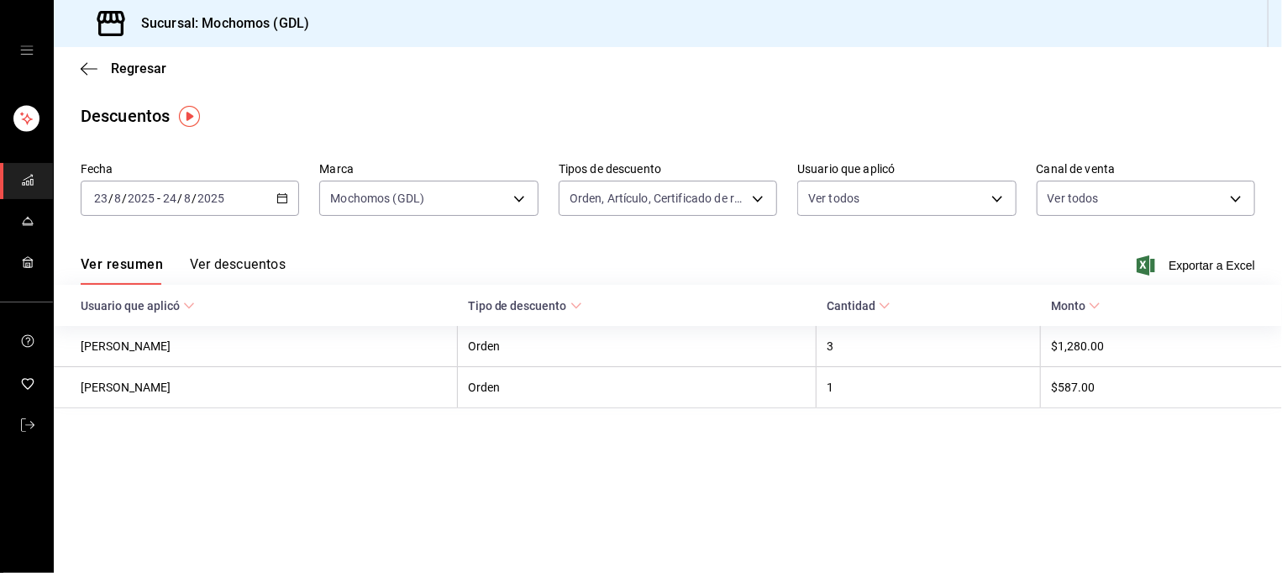
click at [264, 264] on button "Ver descuentos" at bounding box center [238, 270] width 96 height 29
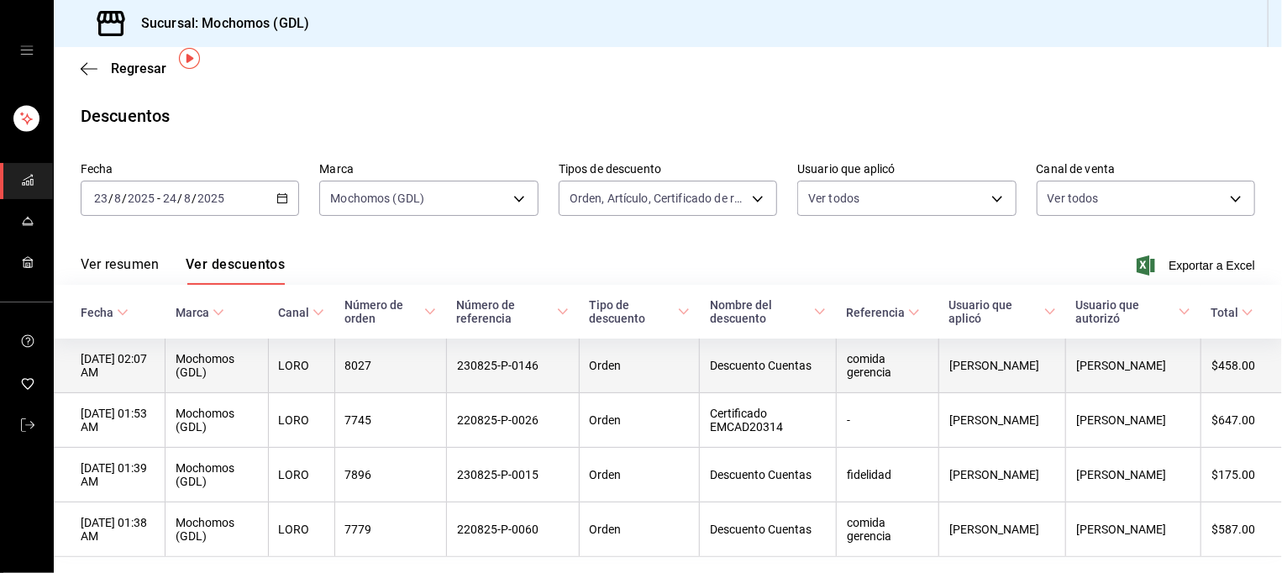
scroll to position [57, 0]
